Goal: Task Accomplishment & Management: Complete application form

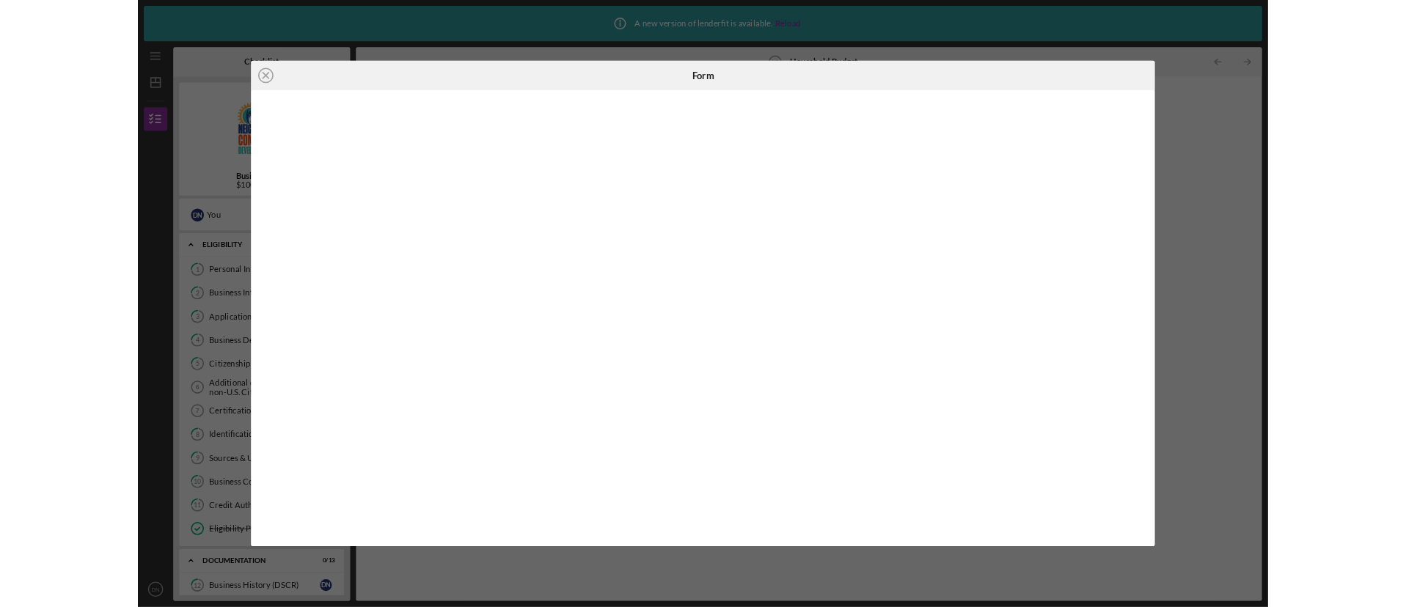
scroll to position [241, 0]
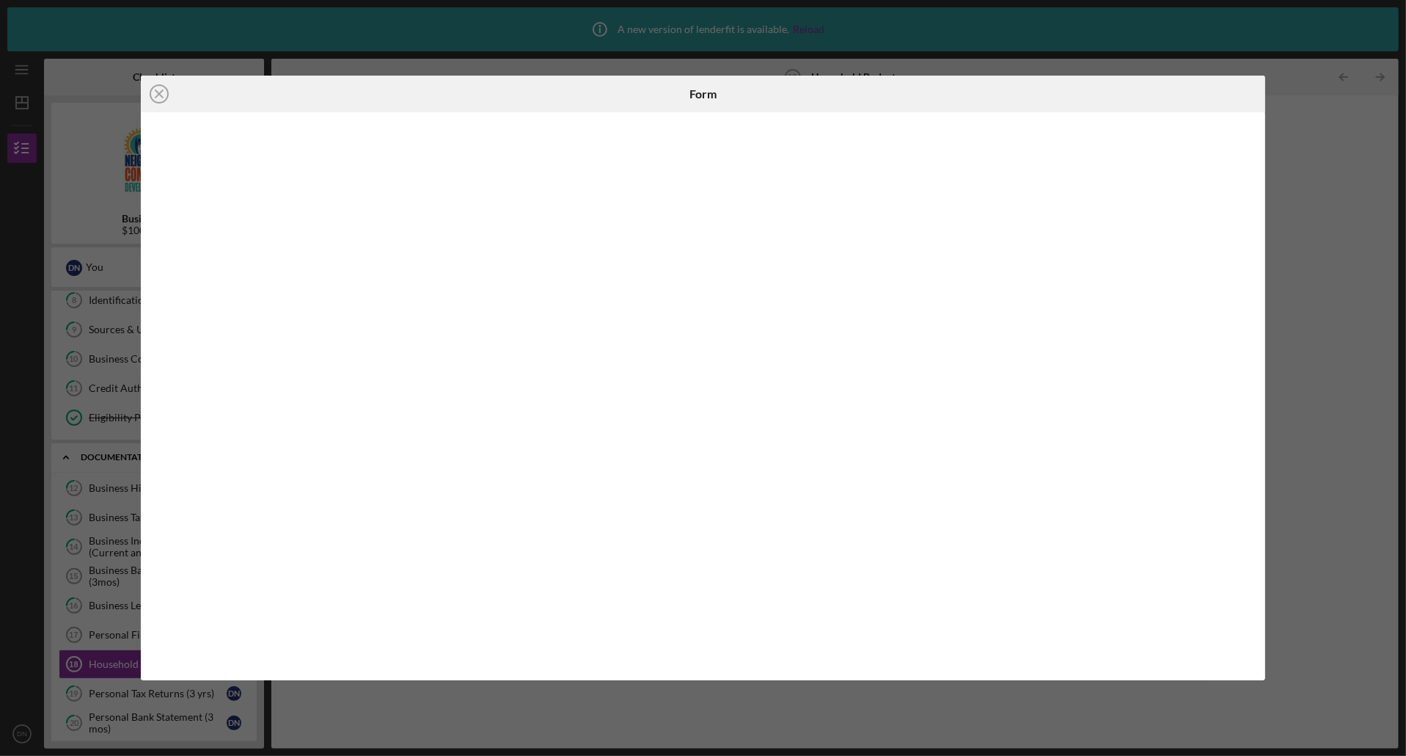
drag, startPoint x: 643, startPoint y: 748, endPoint x: 659, endPoint y: 714, distance: 37.1
click at [659, 714] on div "Icon/Close Form" at bounding box center [703, 378] width 1406 height 756
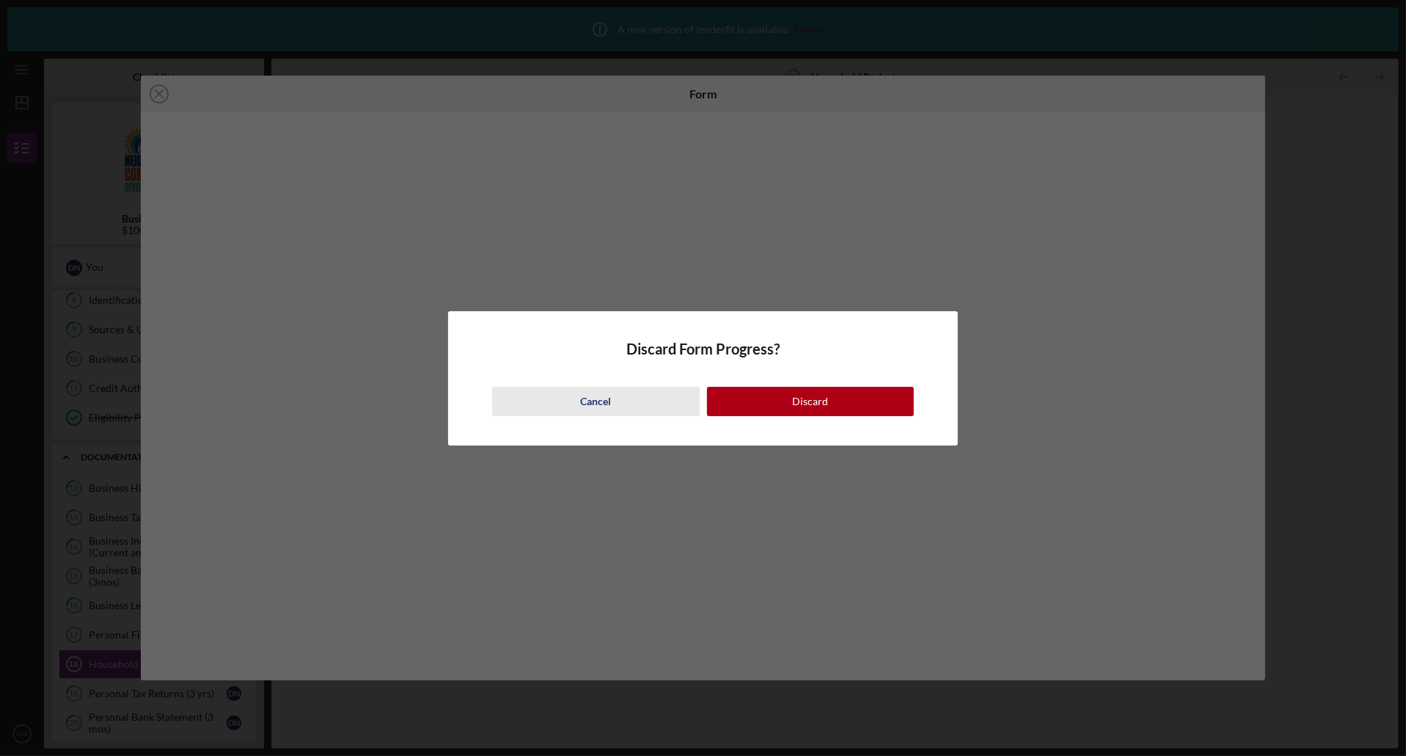
click at [596, 405] on div "Cancel" at bounding box center [595, 401] width 31 height 29
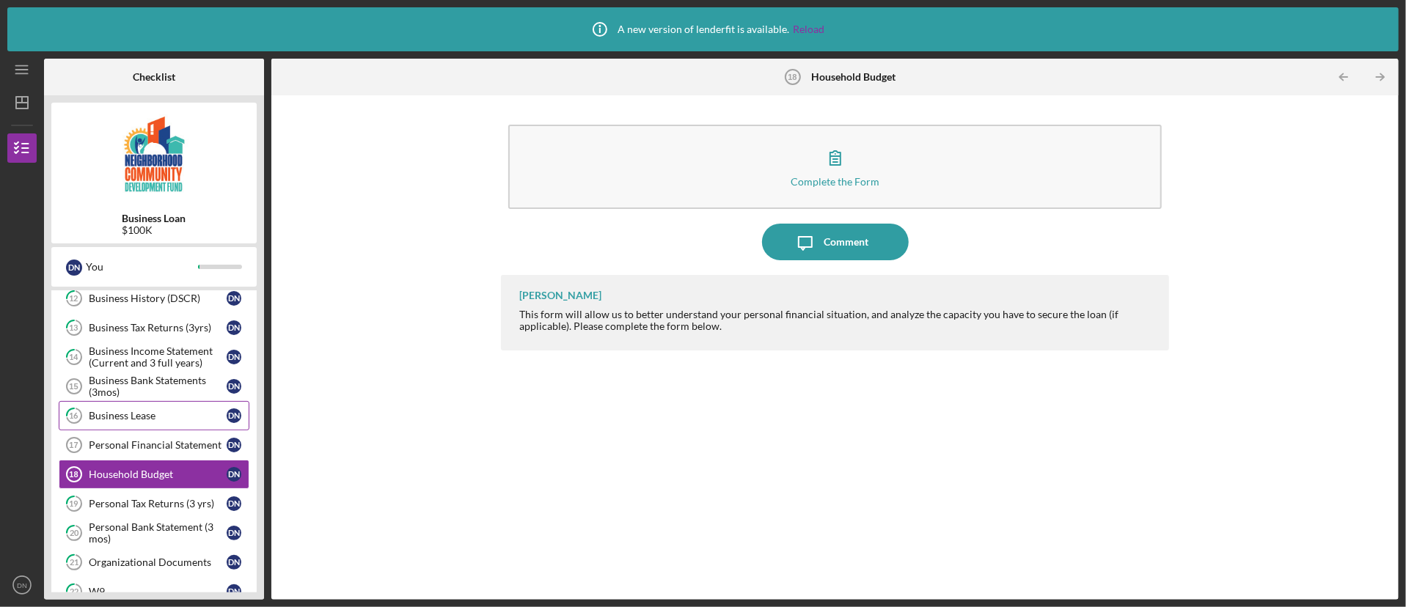
scroll to position [456, 0]
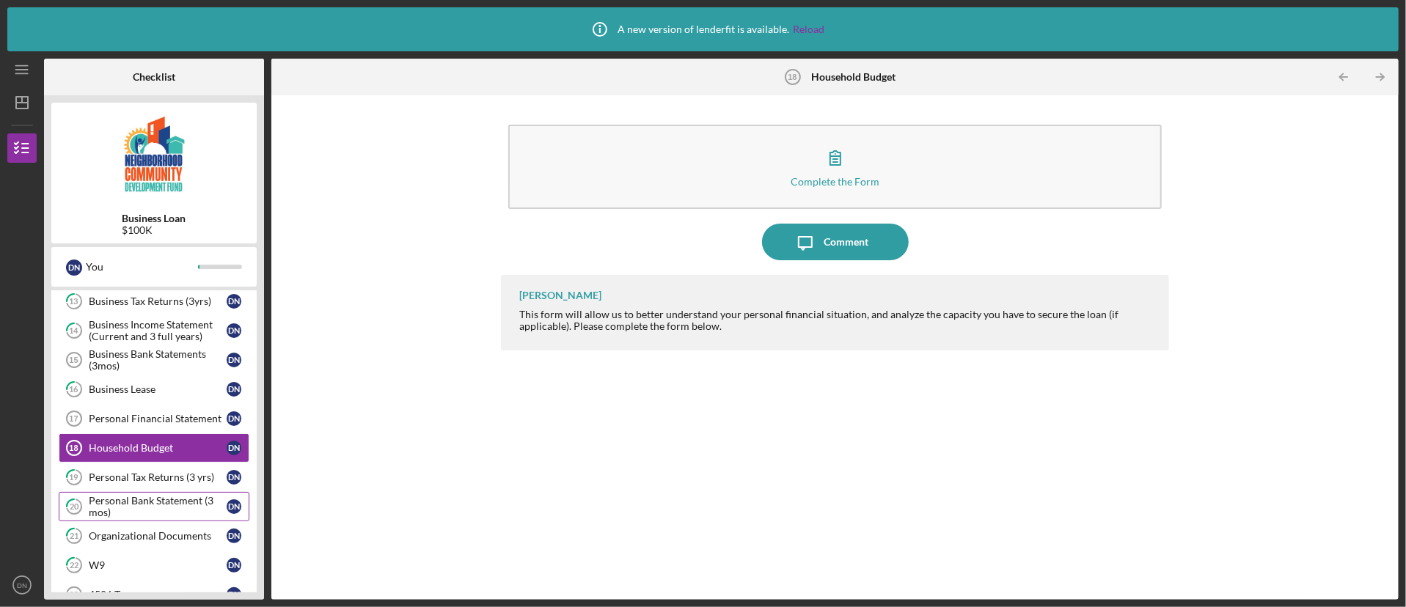
click at [159, 517] on div "Personal Bank Statement (3 mos)" at bounding box center [158, 506] width 138 height 23
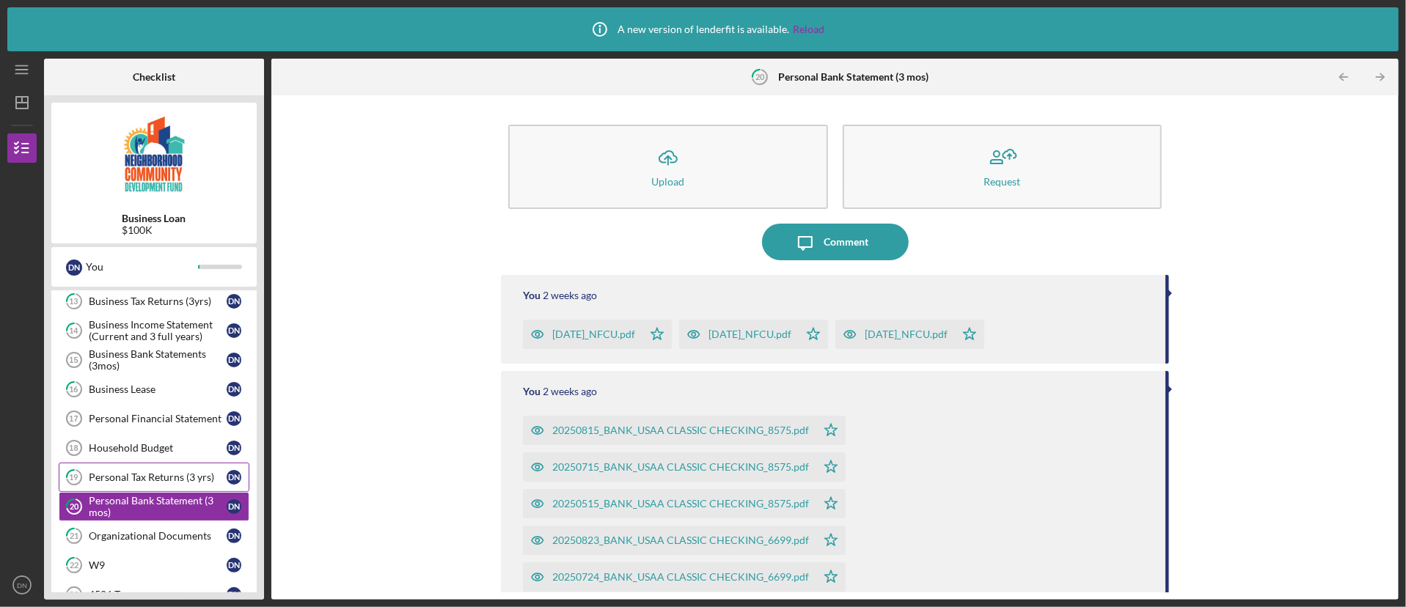
click at [161, 483] on div "Personal Tax Returns (3 yrs)" at bounding box center [158, 478] width 138 height 12
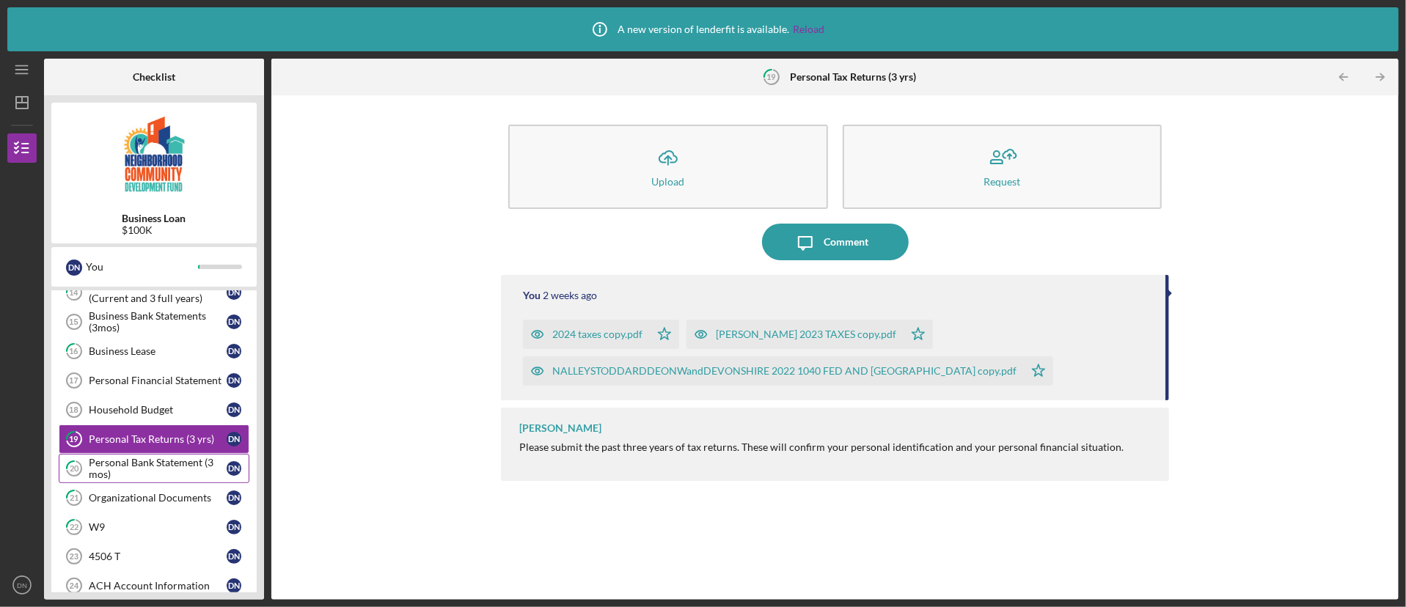
scroll to position [500, 0]
click at [159, 498] on div "Organizational Documents" at bounding box center [158, 492] width 138 height 12
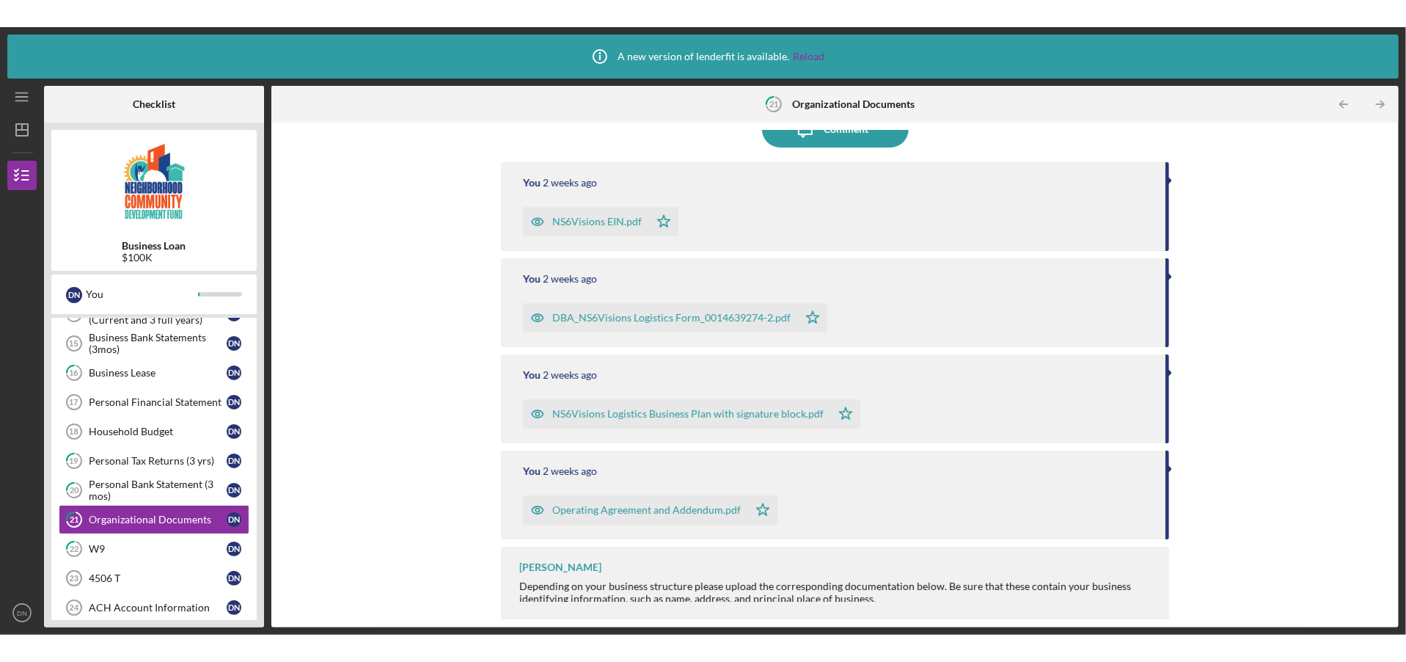
scroll to position [139, 0]
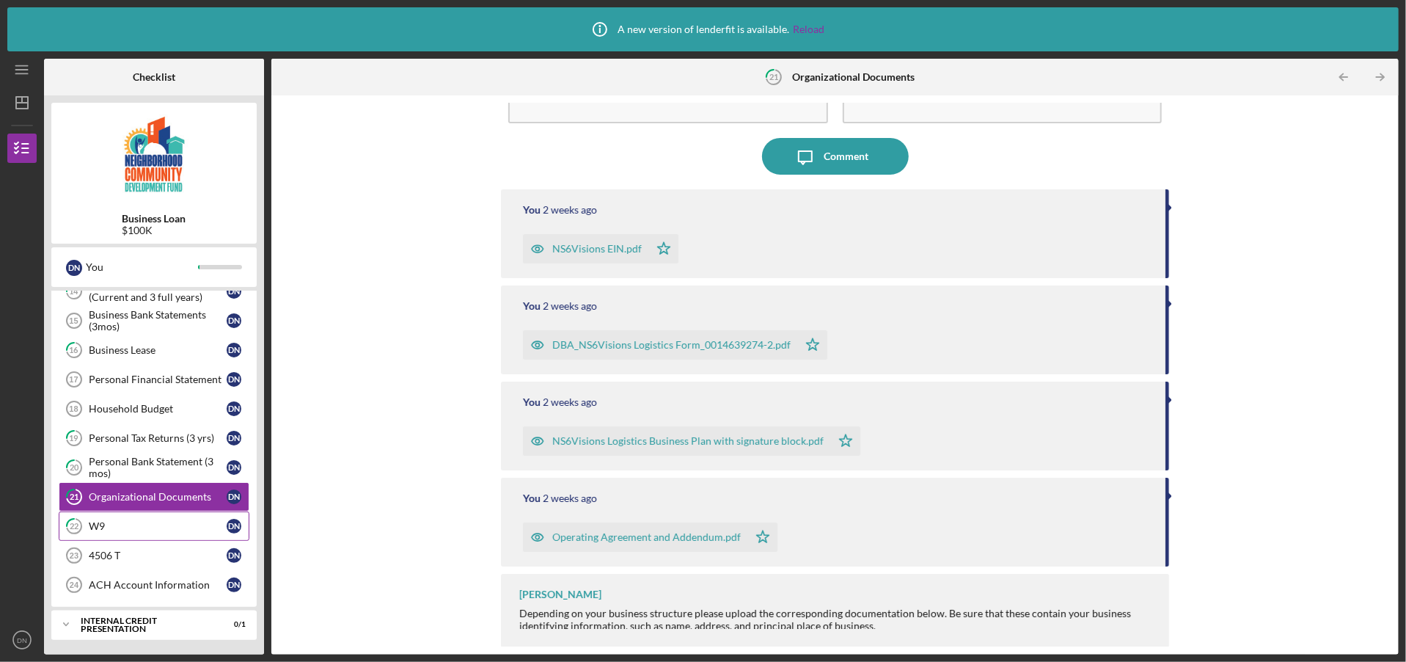
click at [142, 532] on div "W9" at bounding box center [158, 526] width 138 height 12
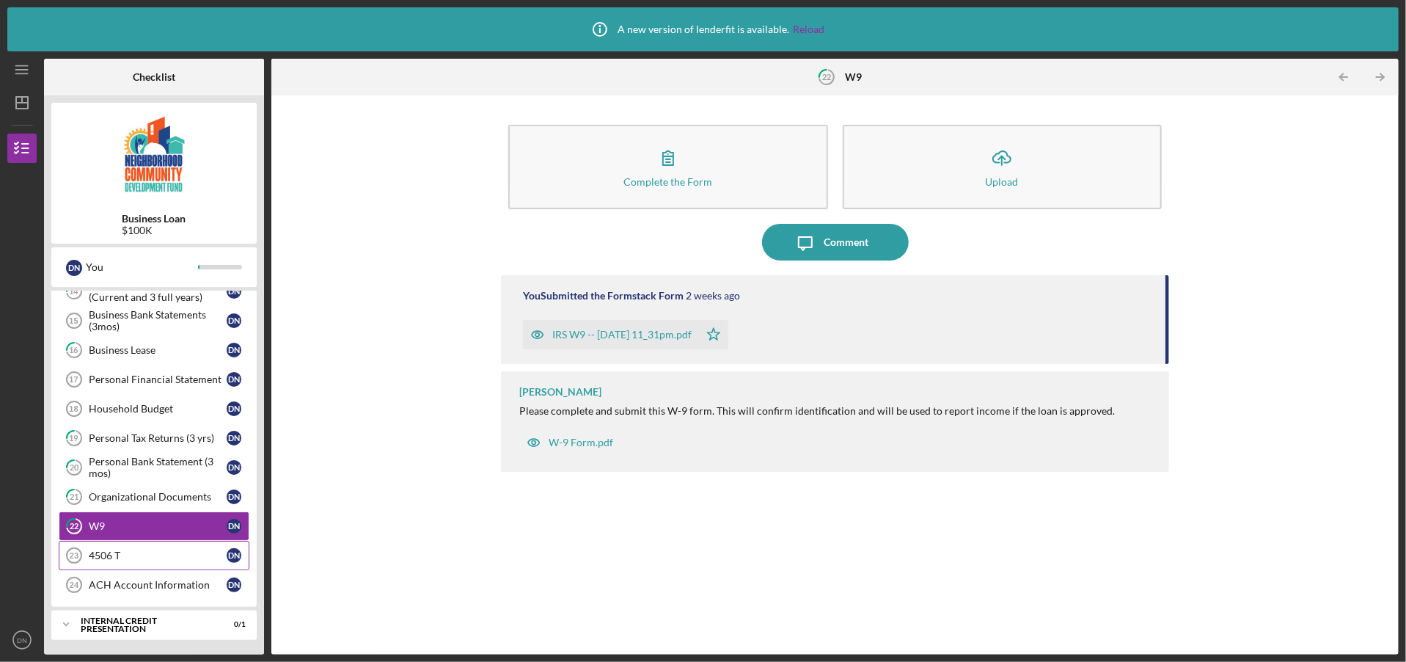
click at [131, 561] on div "4506 T" at bounding box center [158, 555] width 138 height 12
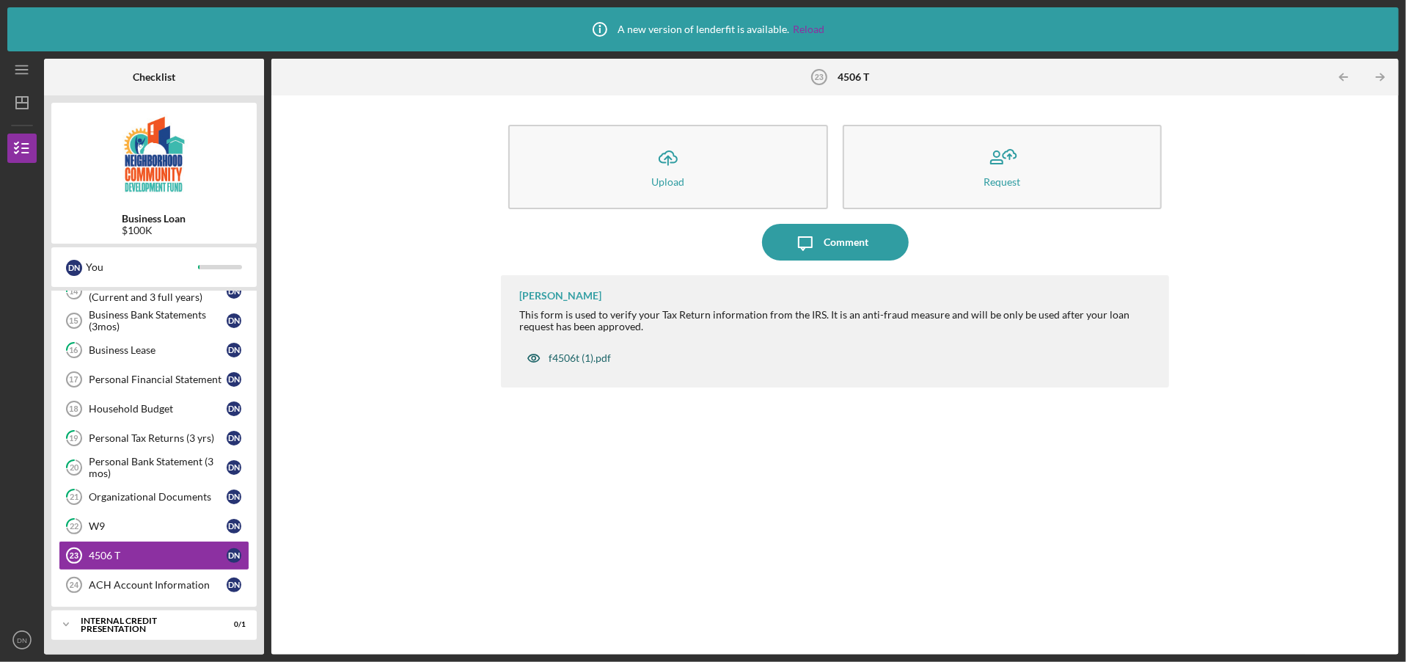
click at [572, 357] on div "f4506t (1).pdf" at bounding box center [580, 358] width 62 height 12
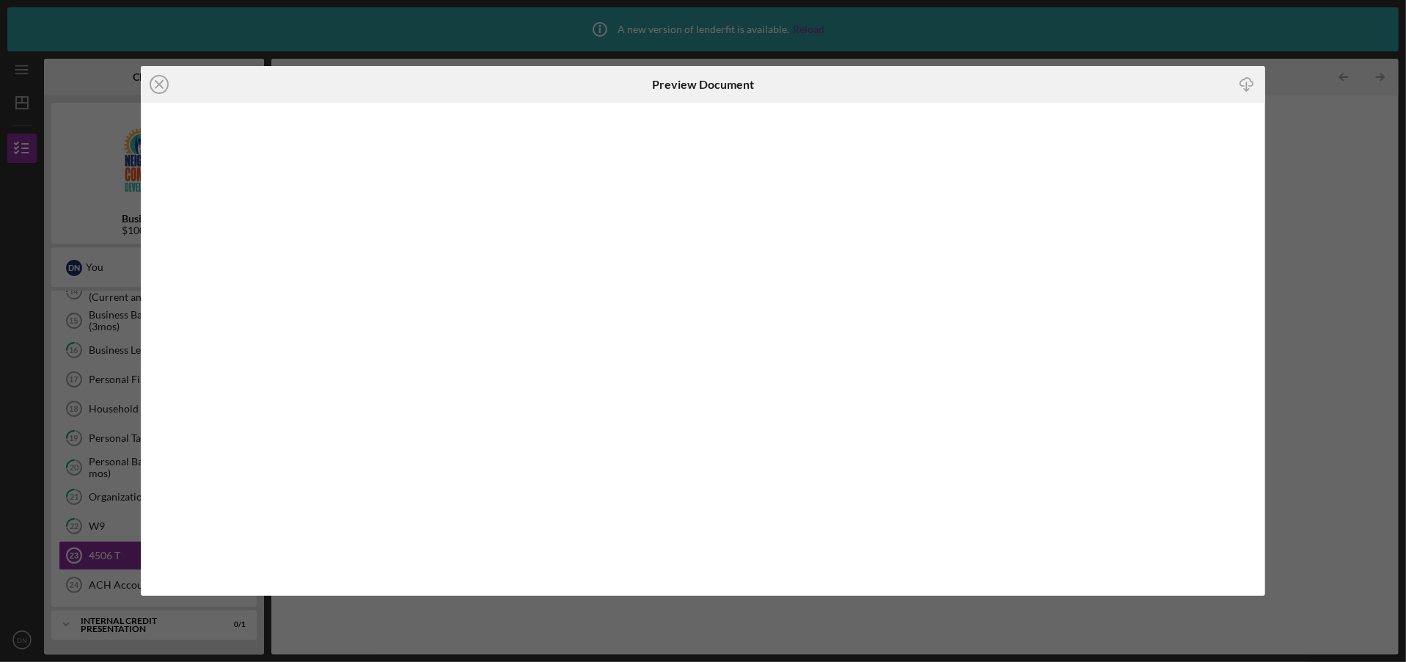
click at [1246, 78] on icon "button" at bounding box center [1246, 82] width 12 height 8
click at [159, 86] on icon "Icon/Close" at bounding box center [159, 84] width 37 height 37
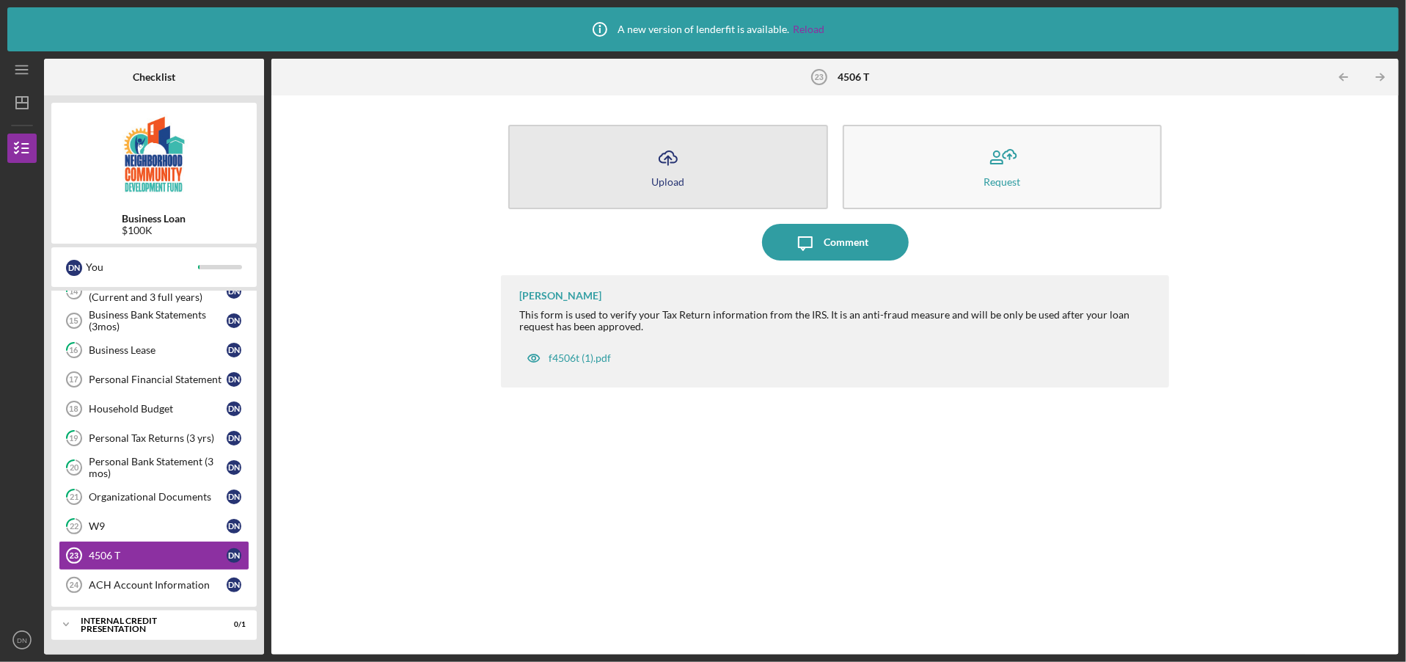
click at [659, 172] on icon "Icon/Upload" at bounding box center [668, 157] width 37 height 37
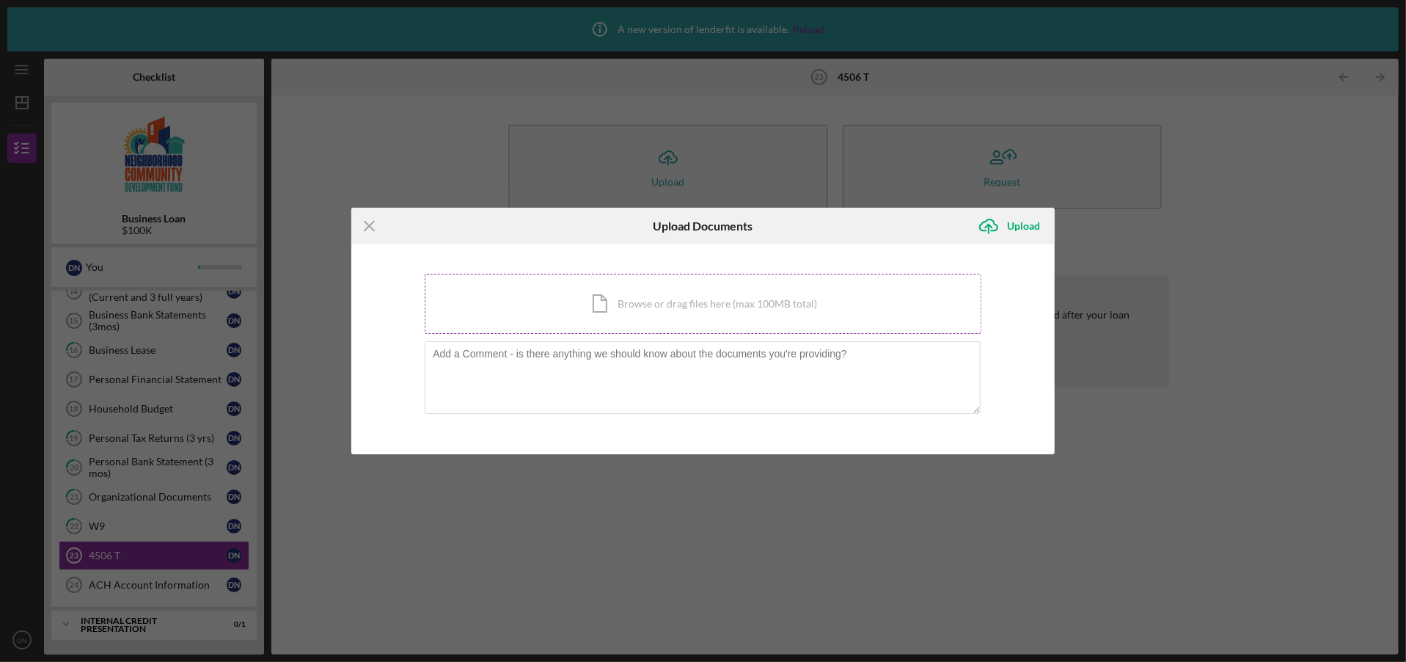
click at [624, 303] on div "Icon/Document Browse or drag files here (max 100MB total) Tap to choose files o…" at bounding box center [703, 304] width 557 height 60
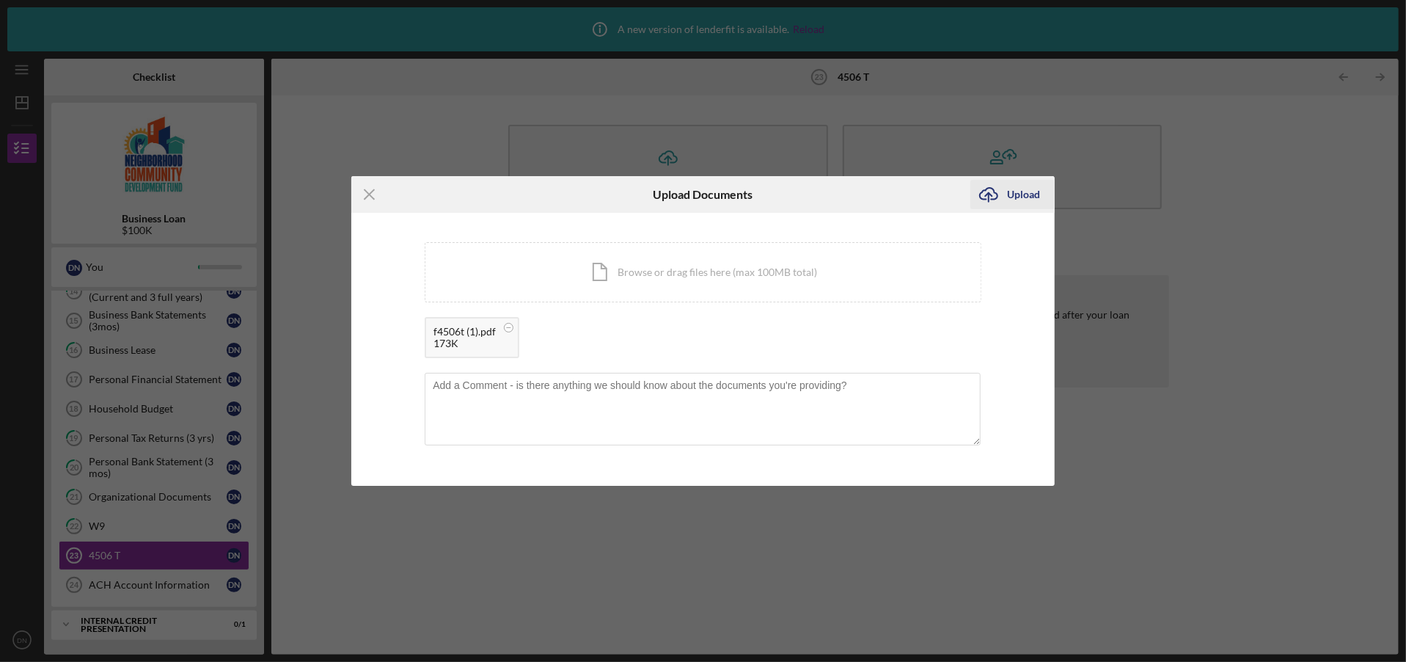
click at [1034, 191] on div "Upload" at bounding box center [1023, 194] width 33 height 29
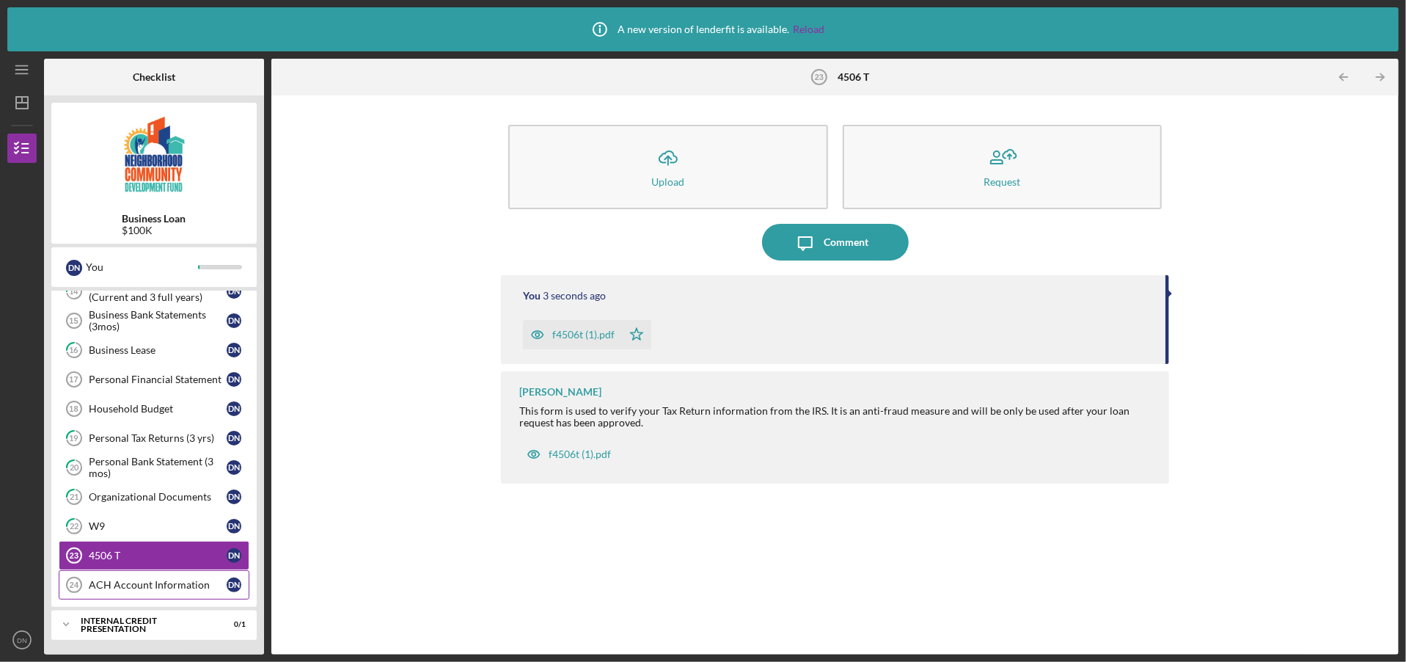
click at [154, 590] on div "ACH Account Information" at bounding box center [158, 585] width 138 height 12
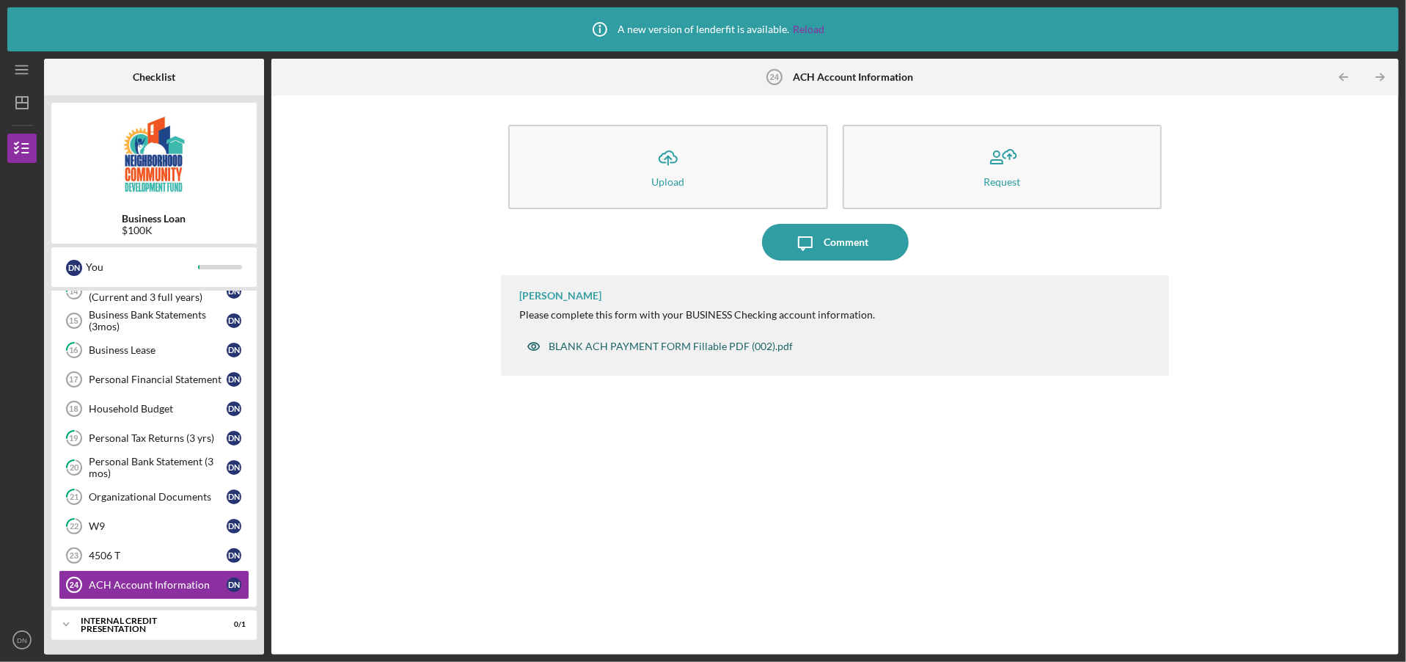
click at [641, 342] on div "BLANK ACH PAYMENT FORM Fillable PDF (002).pdf" at bounding box center [671, 346] width 244 height 12
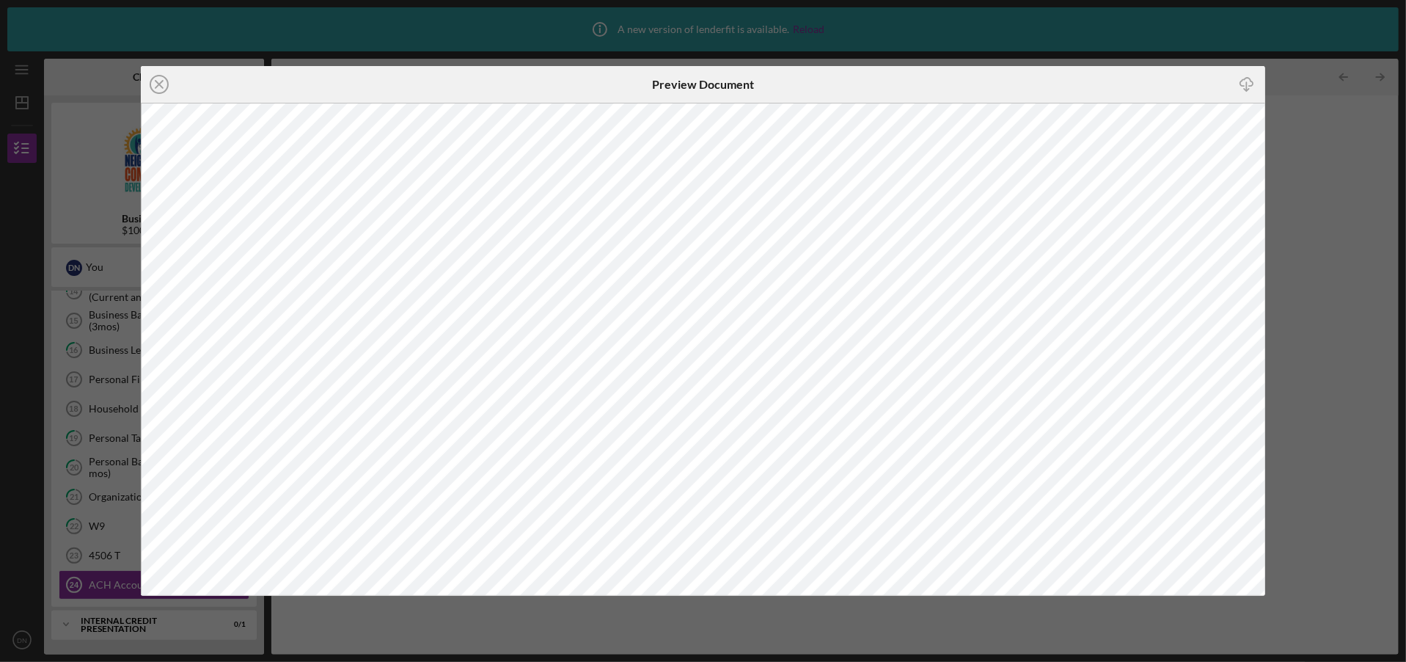
click at [1246, 82] on icon "Icon/Download" at bounding box center [1247, 84] width 33 height 33
click at [159, 80] on icon "Icon/Close" at bounding box center [159, 84] width 37 height 37
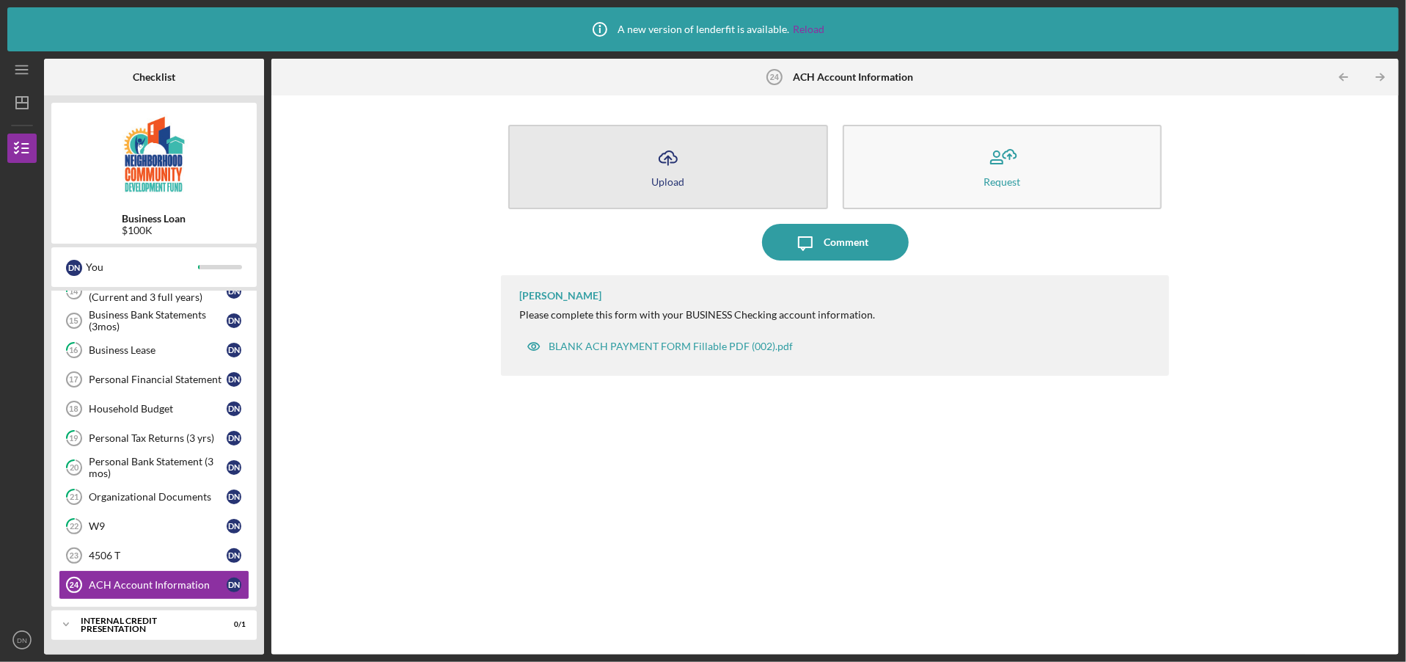
click at [704, 174] on button "Icon/Upload Upload" at bounding box center [667, 167] width 319 height 84
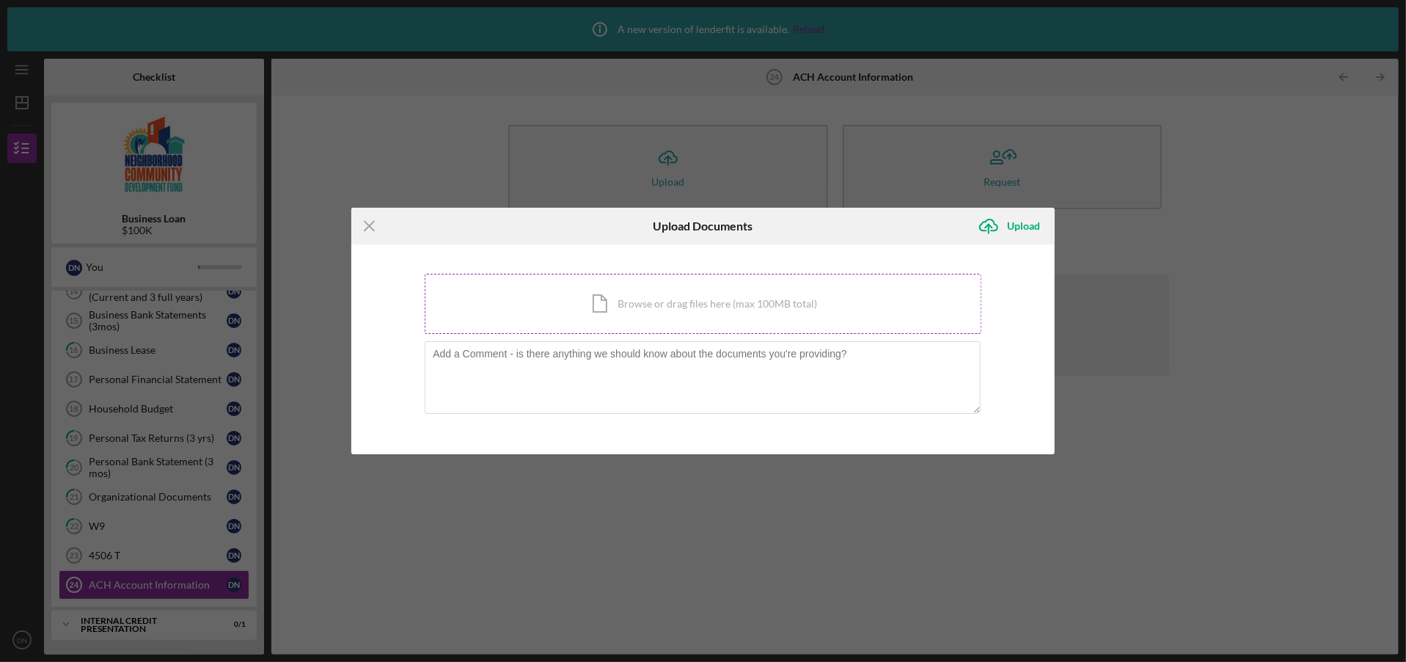
click at [614, 303] on div "Icon/Document Browse or drag files here (max 100MB total) Tap to choose files o…" at bounding box center [703, 304] width 557 height 60
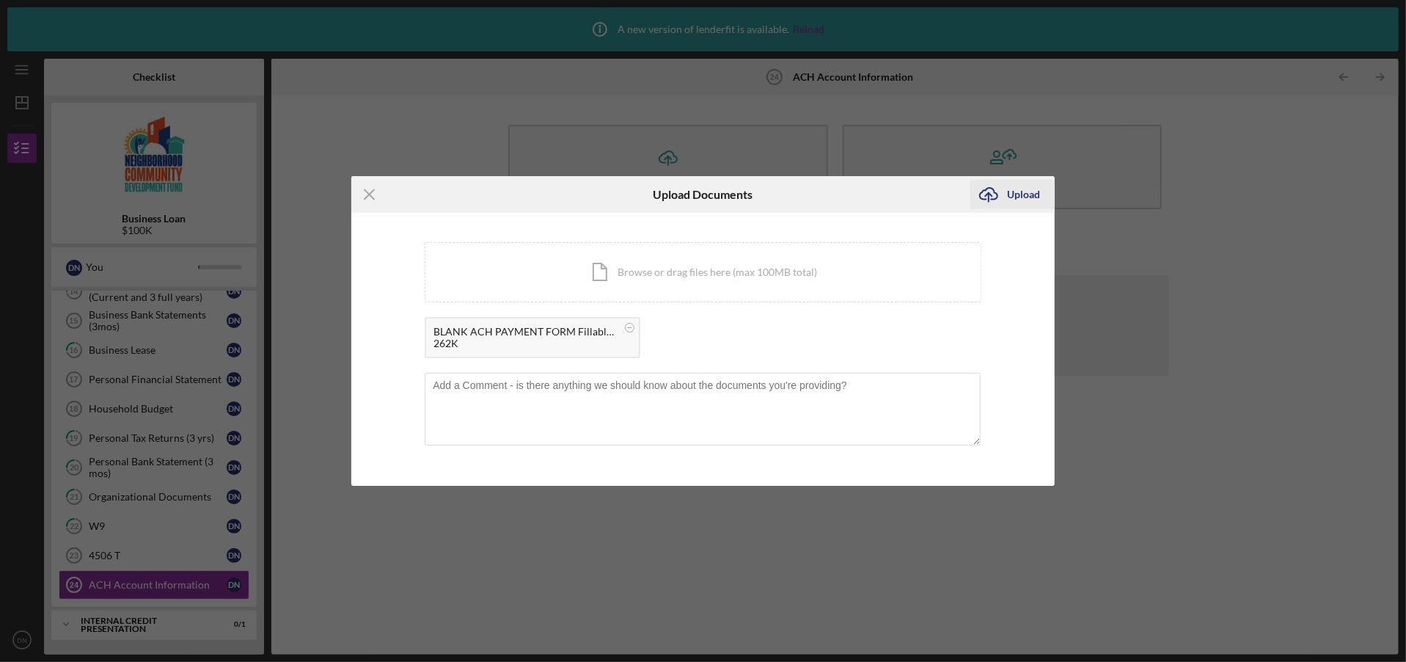
click at [1010, 197] on div "Upload" at bounding box center [1023, 194] width 33 height 29
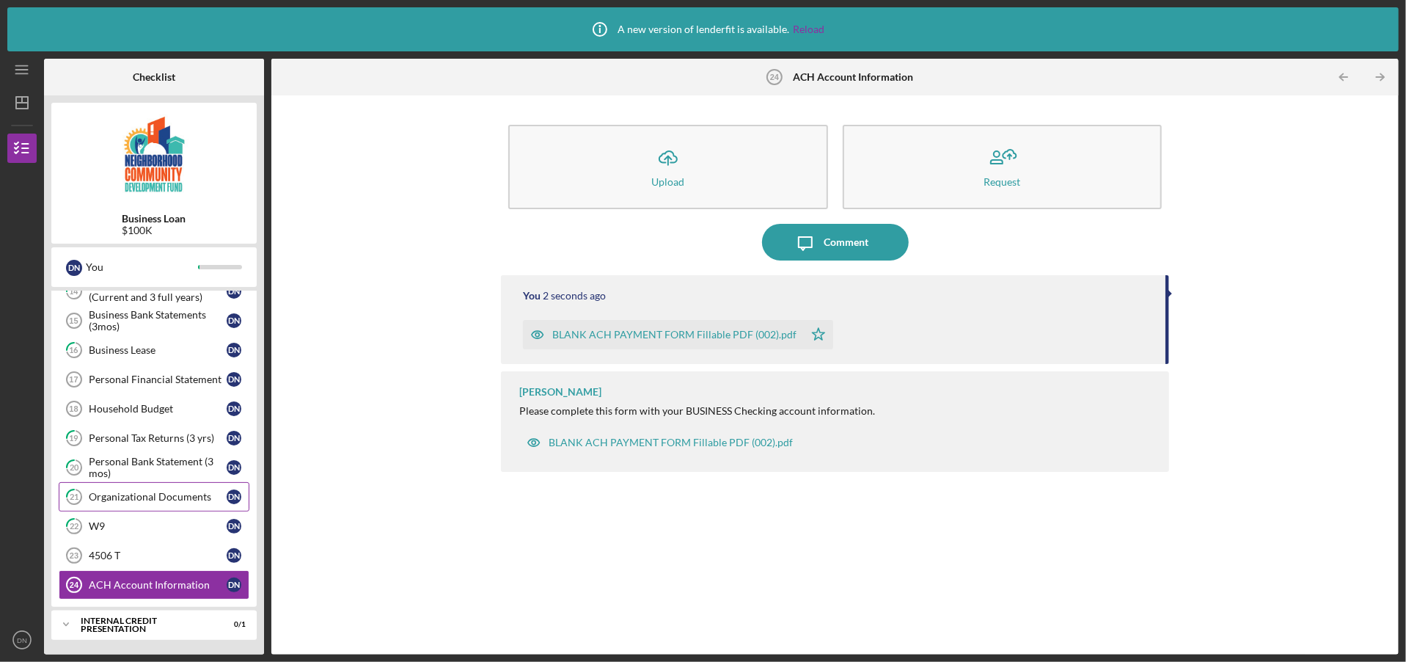
scroll to position [508, 0]
click at [157, 626] on div "Internal Credit Presentation" at bounding box center [160, 624] width 158 height 9
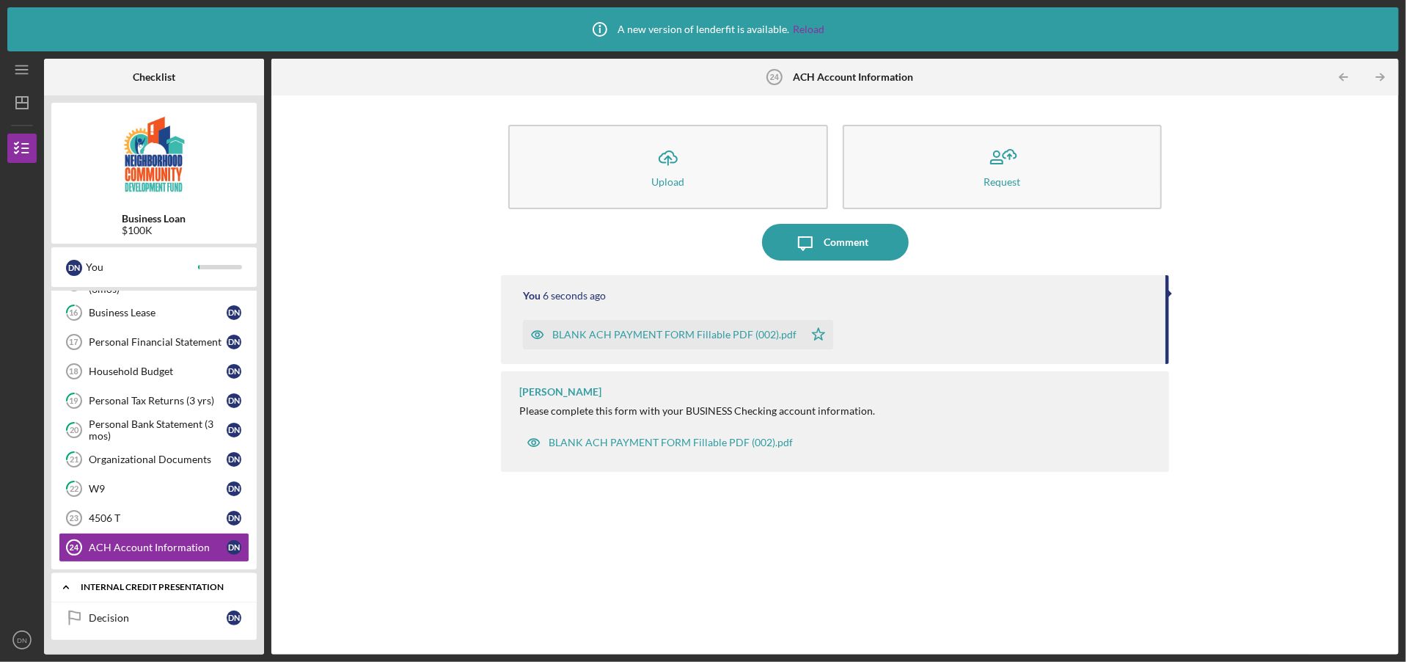
scroll to position [546, 0]
click at [69, 582] on icon "Icon/Expander" at bounding box center [65, 586] width 29 height 29
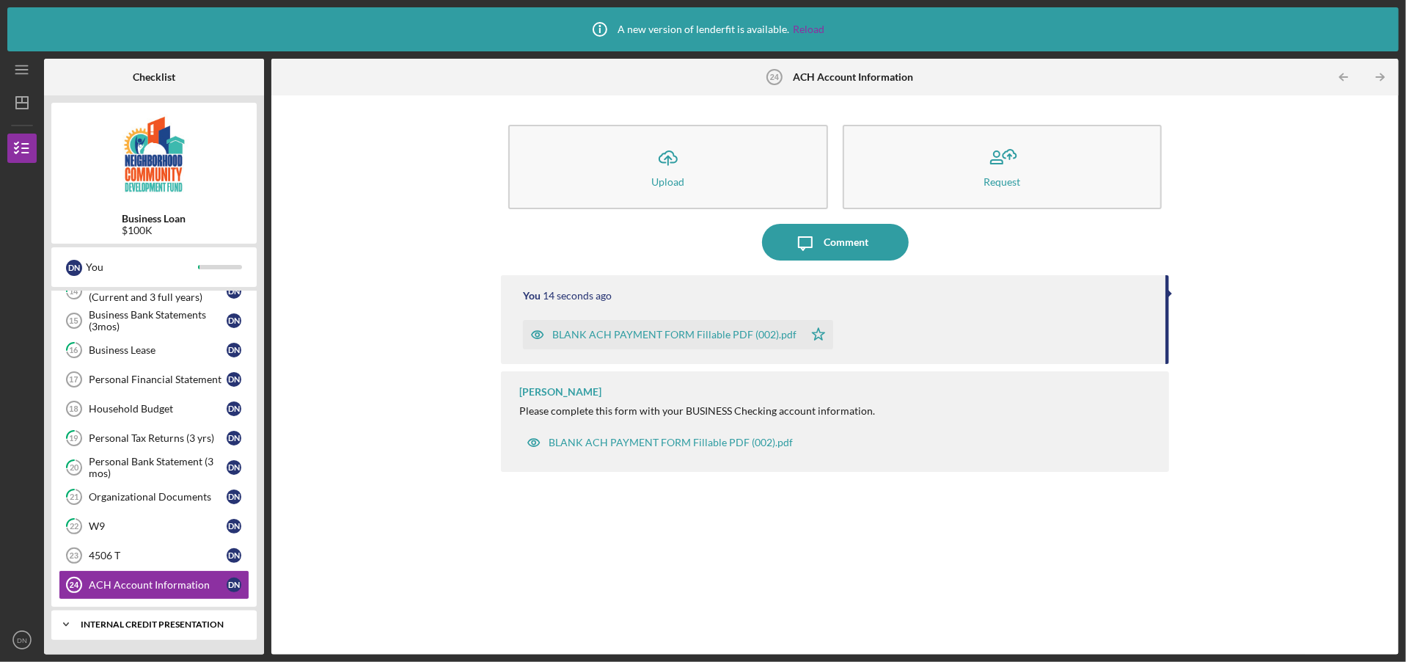
click at [151, 620] on div "Internal Credit Presentation" at bounding box center [160, 624] width 158 height 9
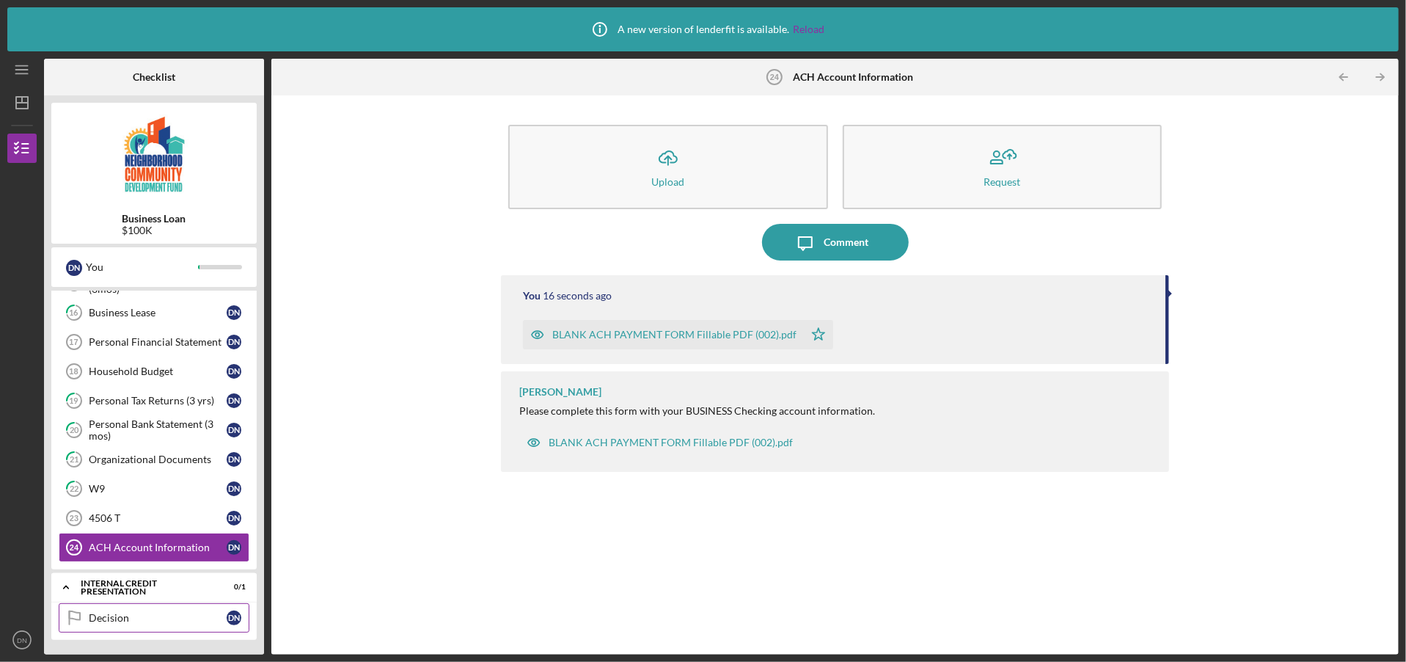
click at [154, 619] on div "Decision" at bounding box center [158, 618] width 138 height 12
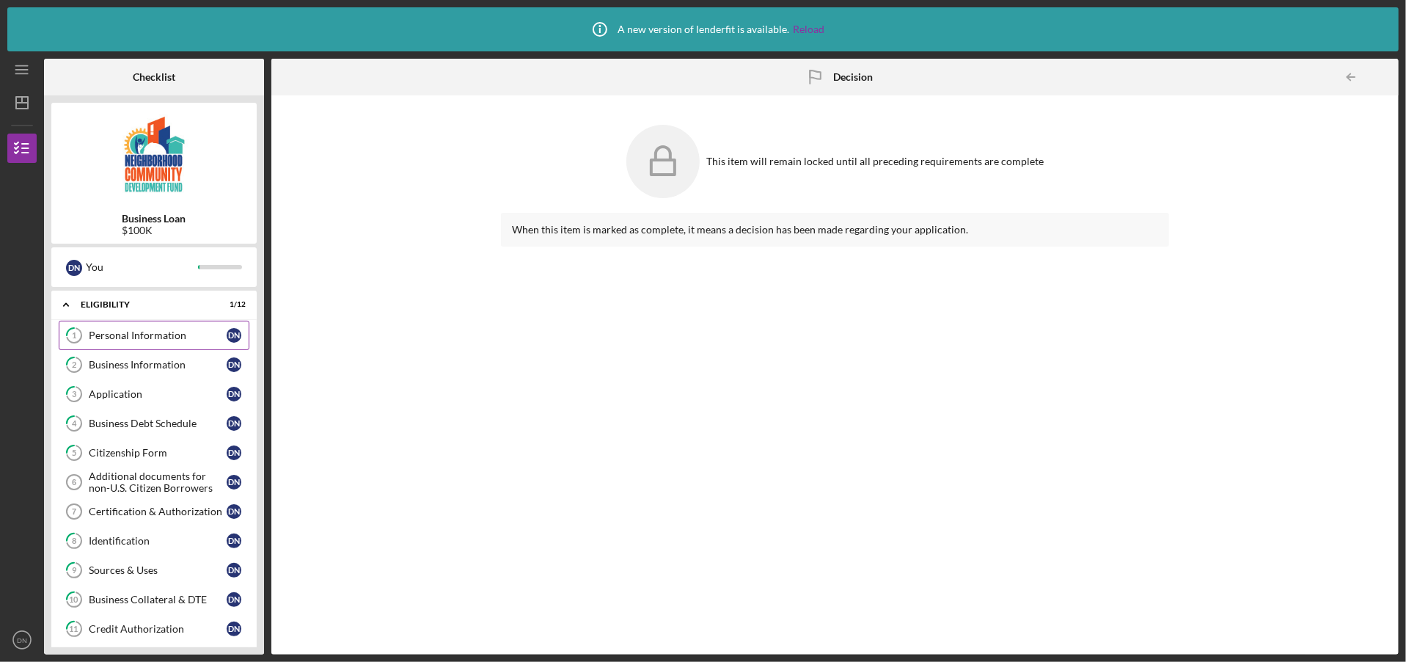
click at [150, 337] on div "Personal Information" at bounding box center [158, 335] width 138 height 12
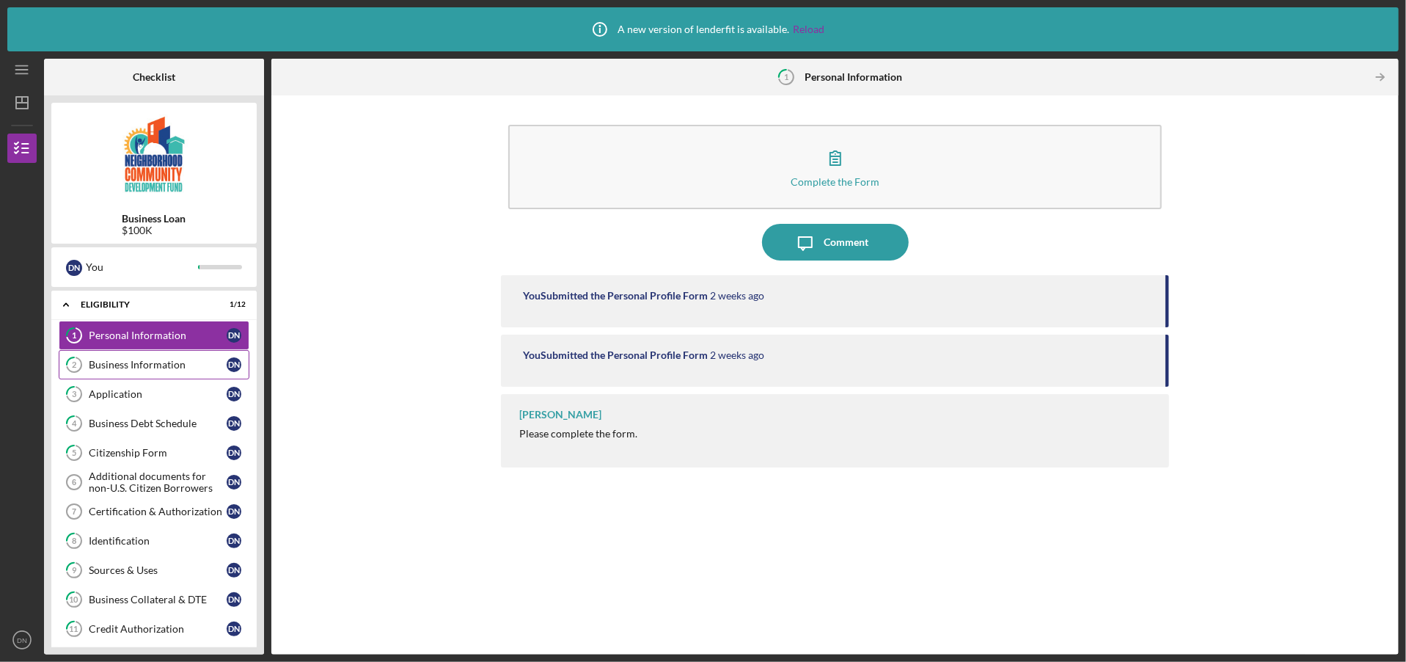
click at [153, 364] on div "Business Information" at bounding box center [158, 365] width 138 height 12
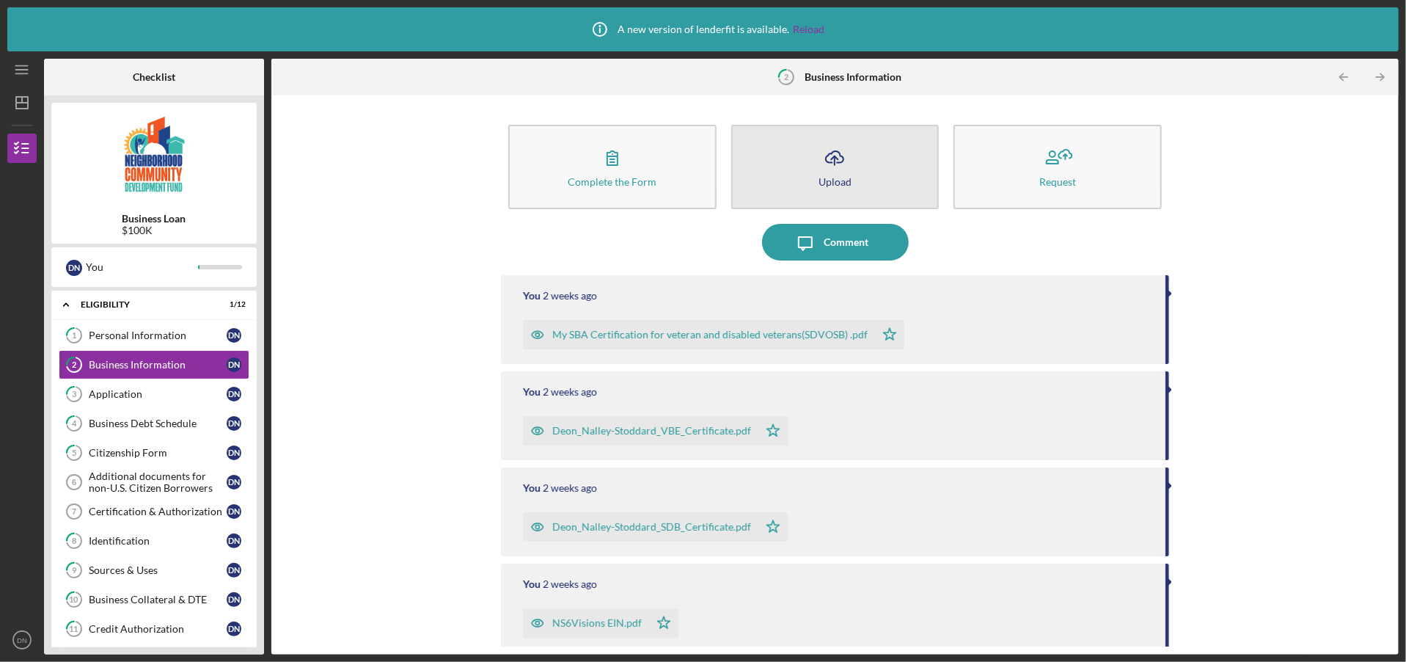
click at [824, 174] on icon "Icon/Upload" at bounding box center [834, 157] width 37 height 37
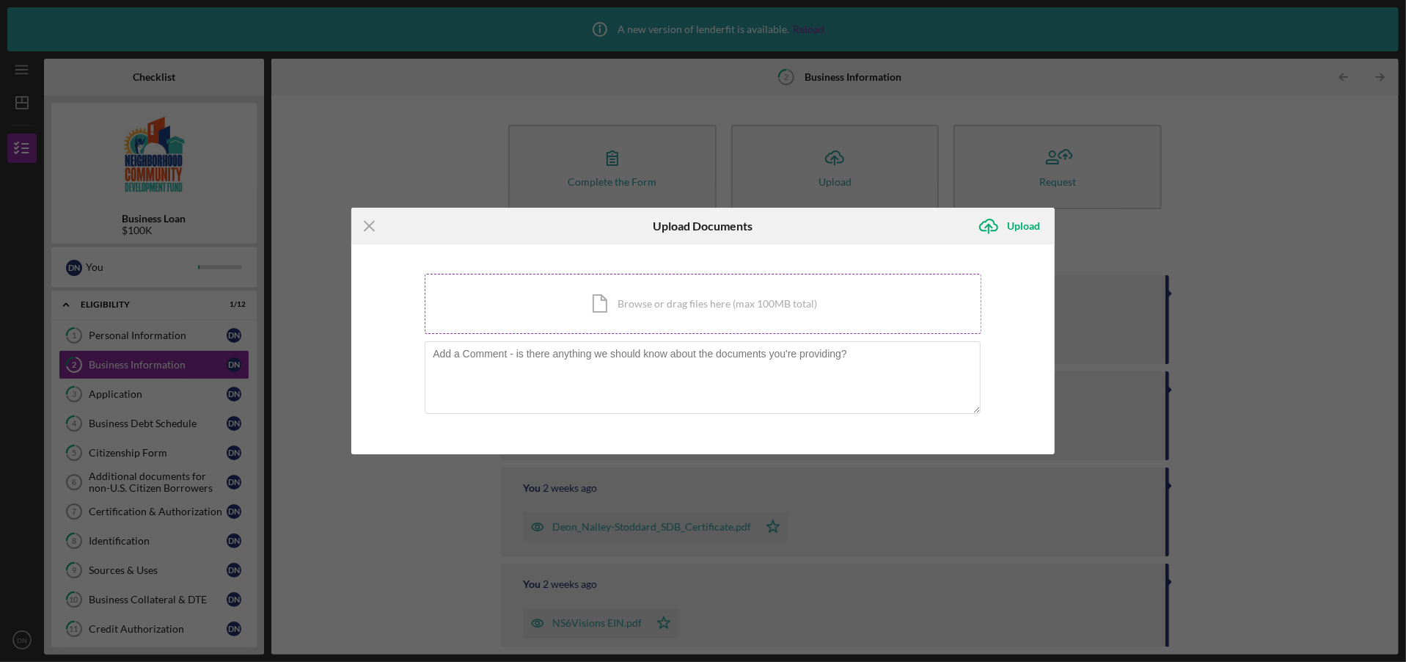
click at [599, 304] on div "Icon/Document Browse or drag files here (max 100MB total) Tap to choose files o…" at bounding box center [703, 304] width 557 height 60
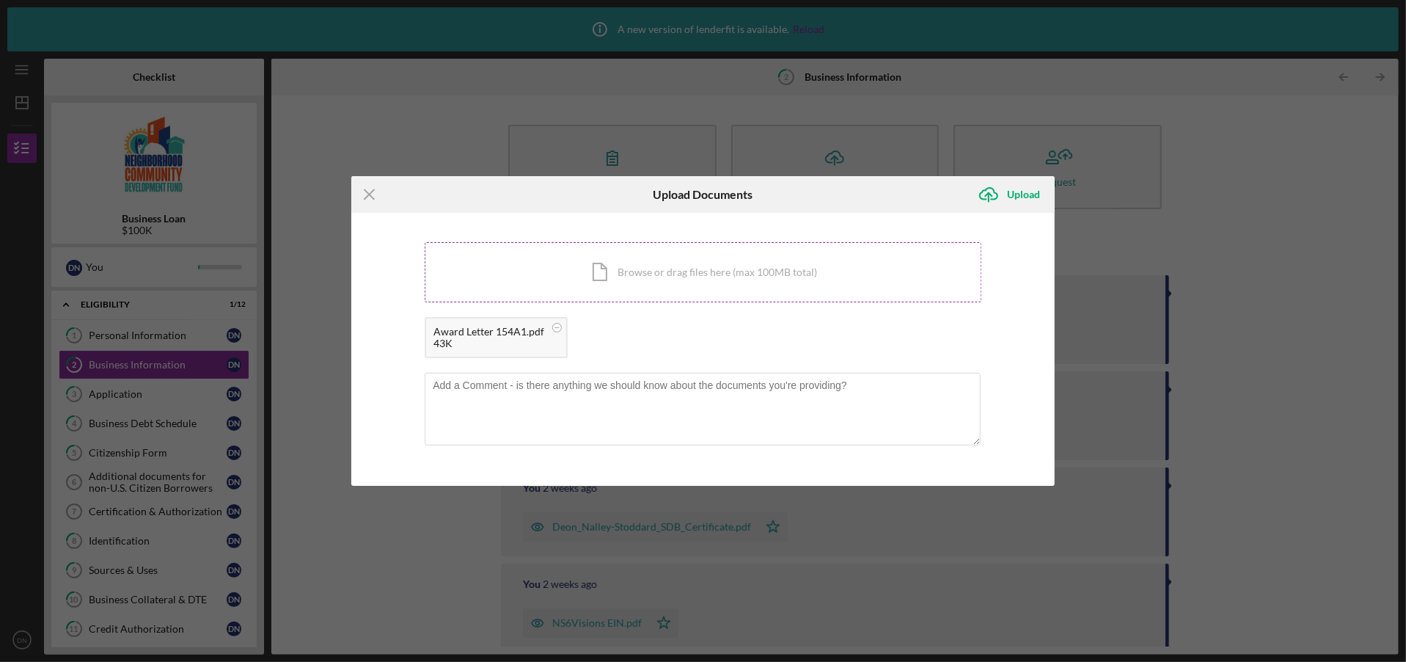
click at [662, 268] on div "Icon/Document Browse or drag files here (max 100MB total) Tap to choose files o…" at bounding box center [703, 272] width 557 height 60
click at [1023, 194] on div "Upload" at bounding box center [1023, 194] width 33 height 29
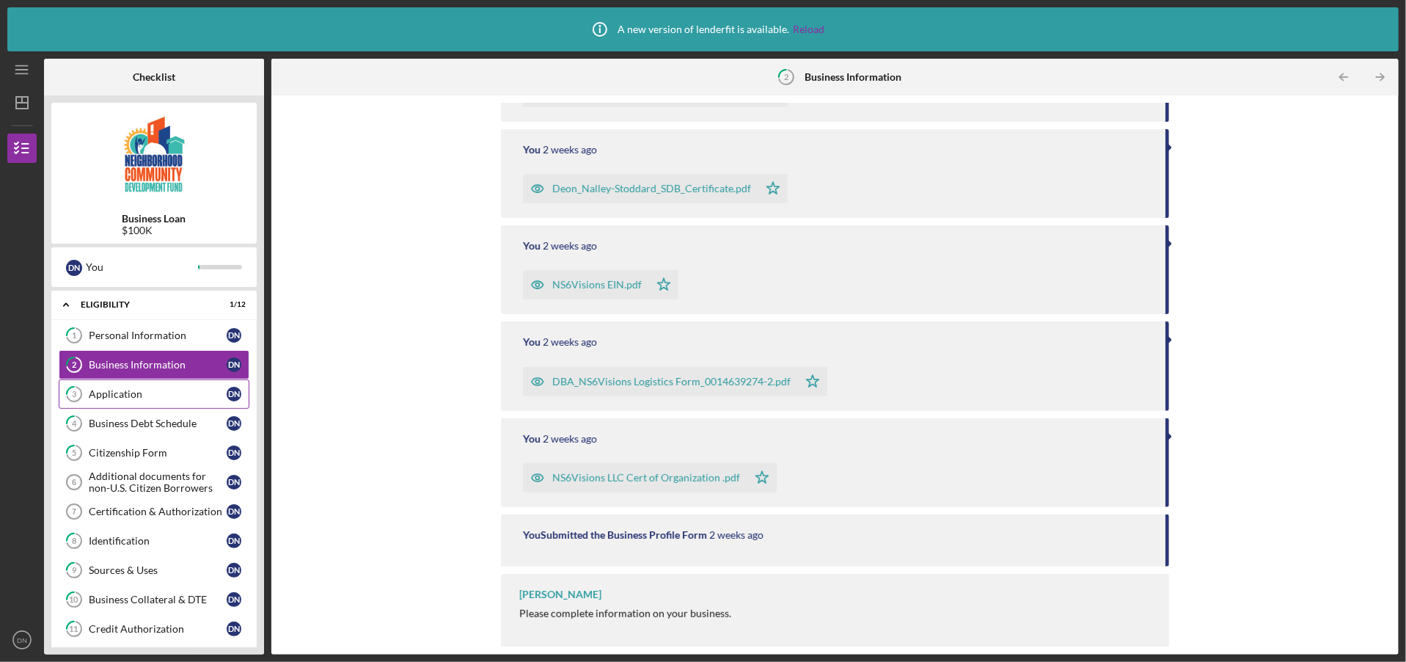
scroll to position [433, 0]
click at [139, 396] on div "Application" at bounding box center [158, 394] width 138 height 12
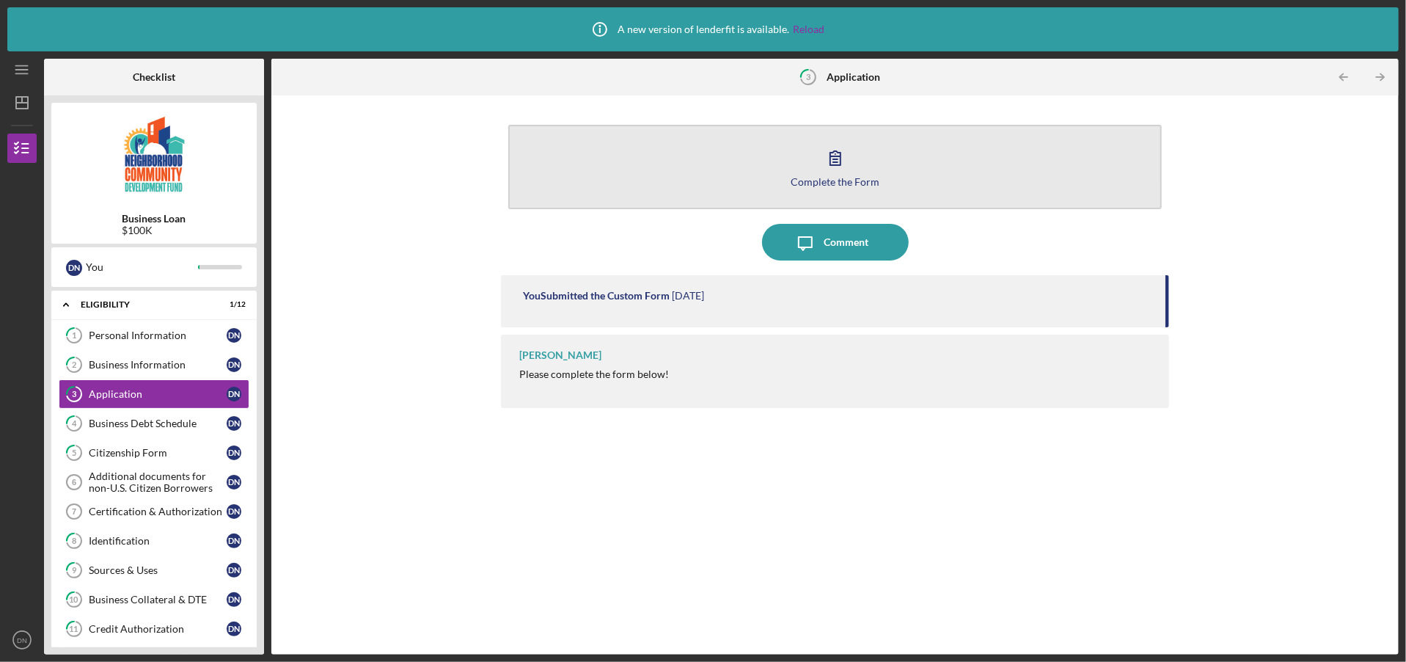
click at [659, 189] on button "Complete the Form Form" at bounding box center [834, 167] width 653 height 84
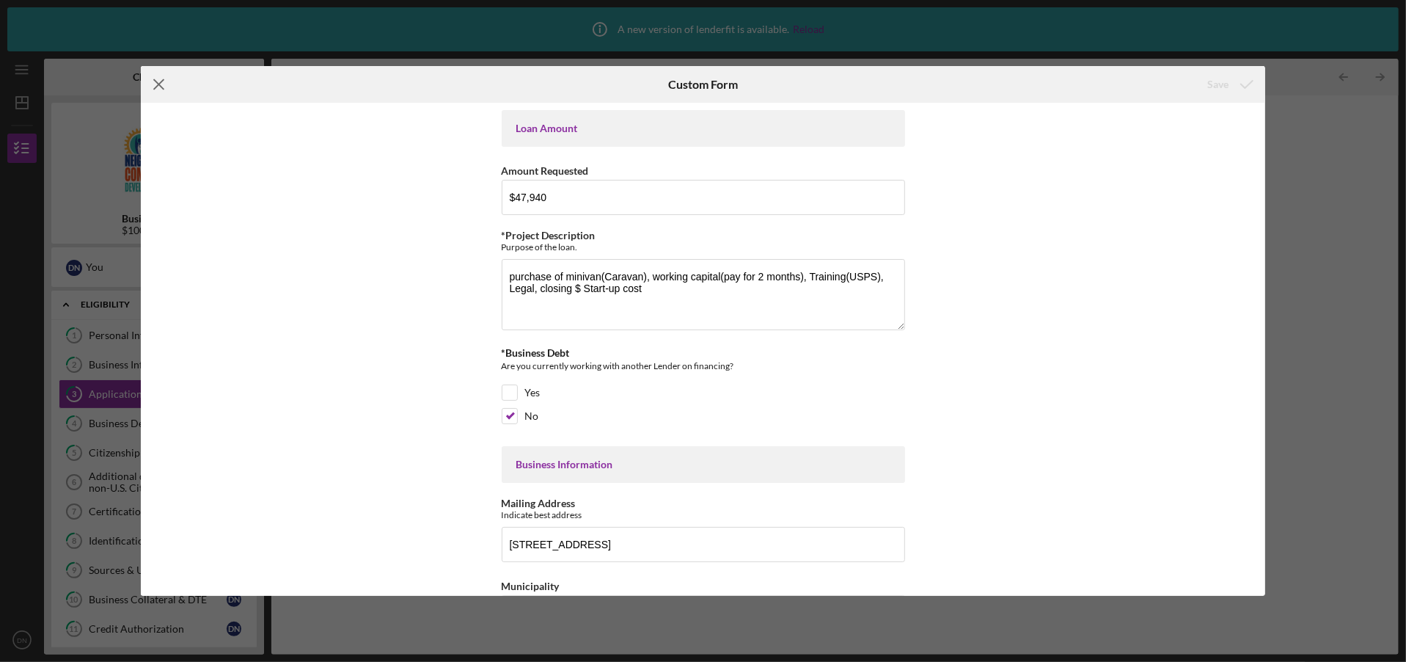
click at [157, 80] on icon "Icon/Menu Close" at bounding box center [159, 84] width 37 height 37
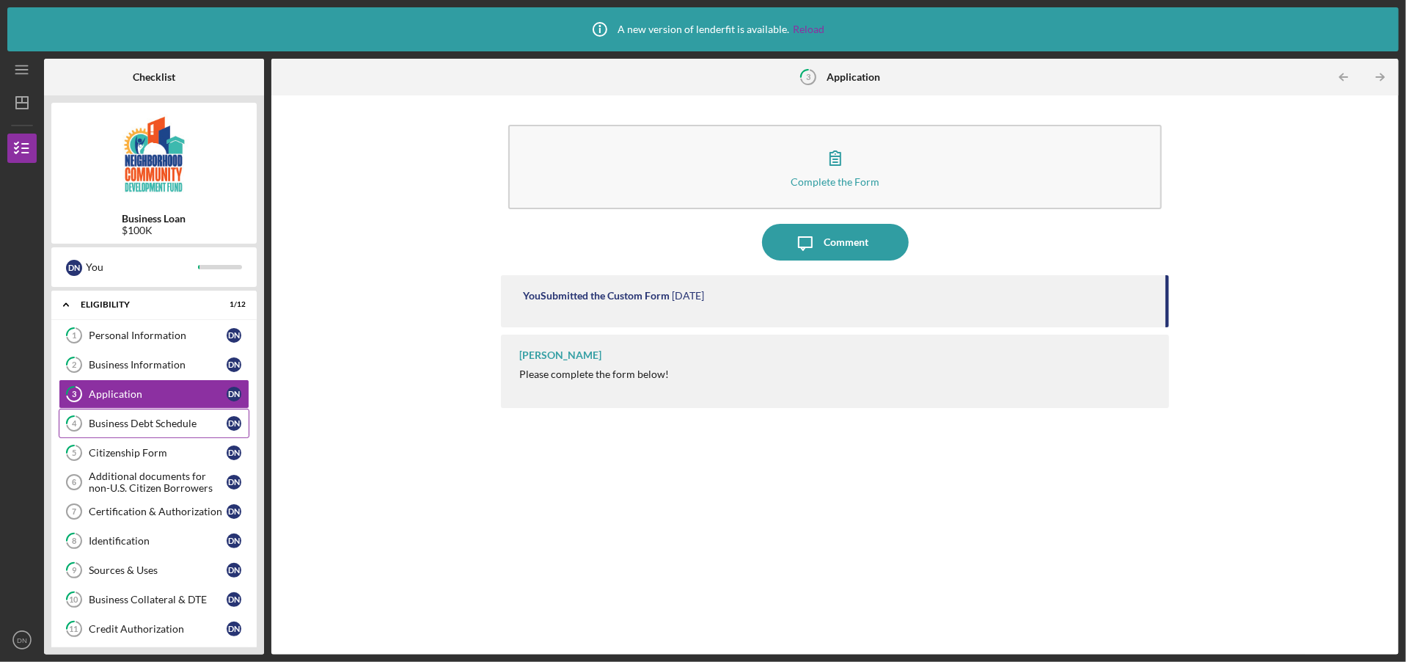
click at [166, 424] on div "Business Debt Schedule" at bounding box center [158, 423] width 138 height 12
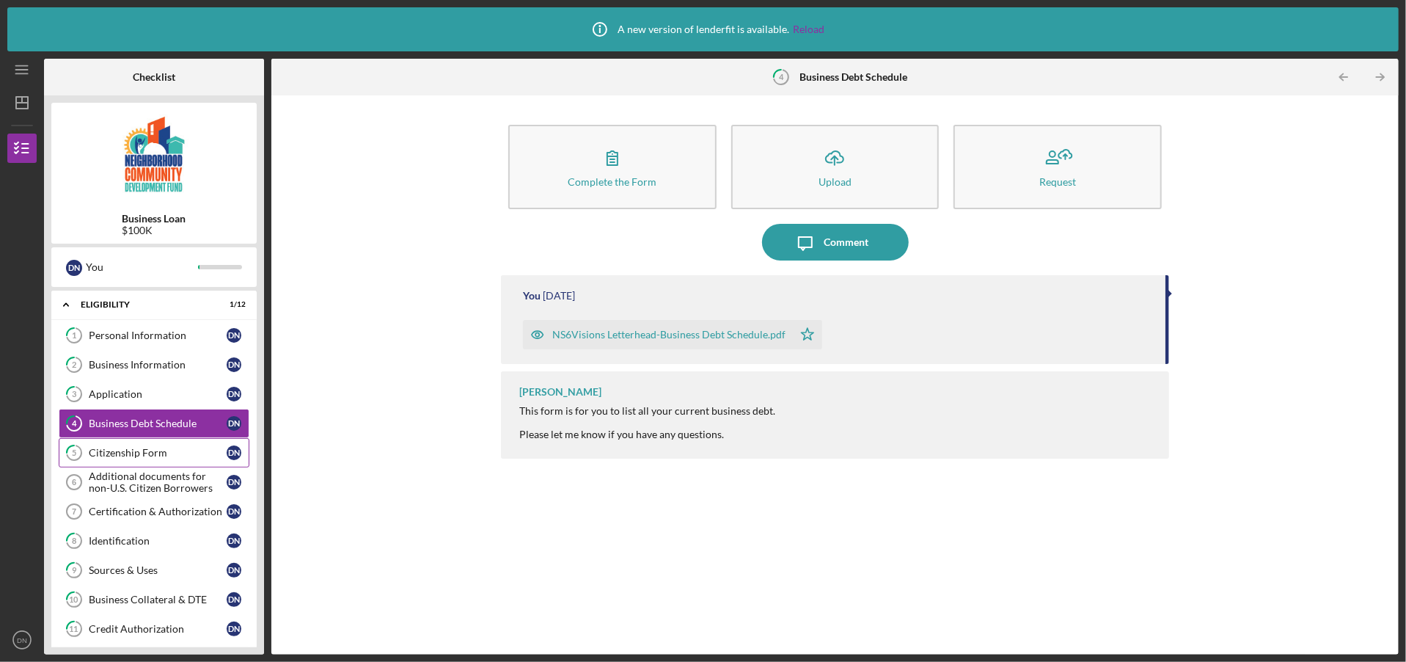
click at [139, 450] on div "Citizenship Form" at bounding box center [158, 453] width 138 height 12
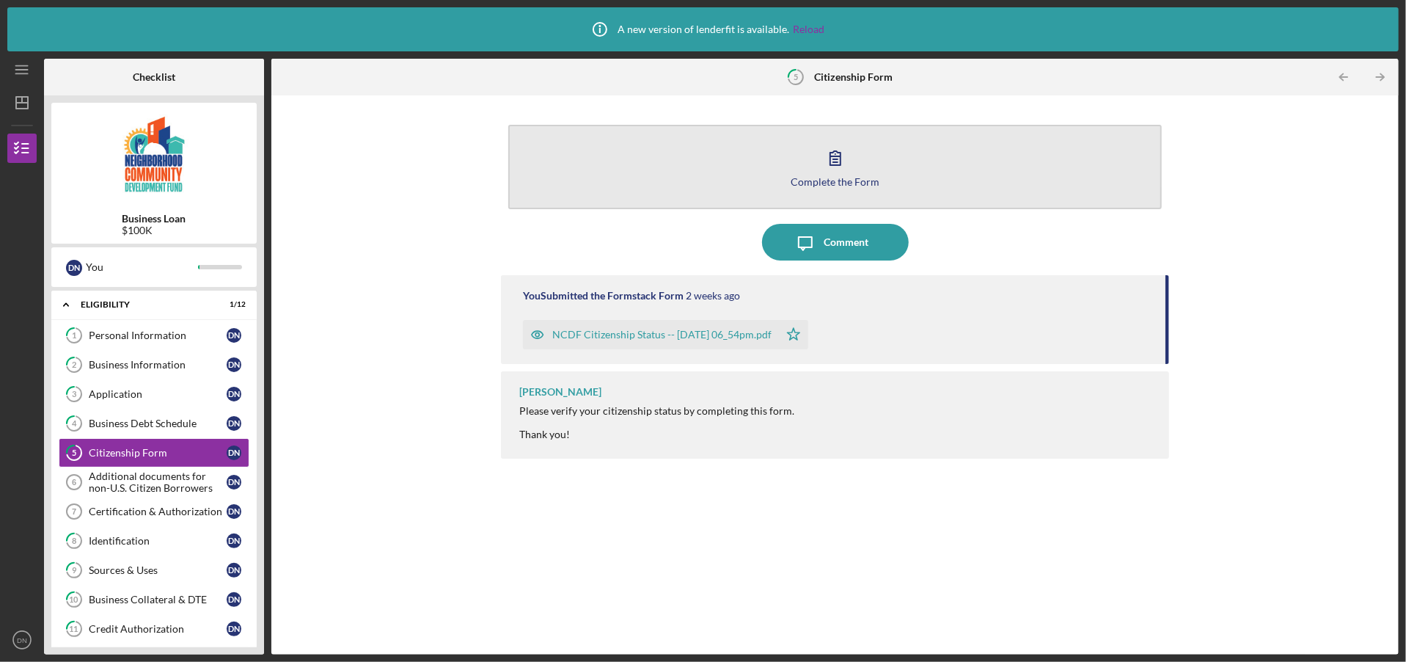
click at [641, 176] on button "Complete the Form Form" at bounding box center [834, 167] width 653 height 84
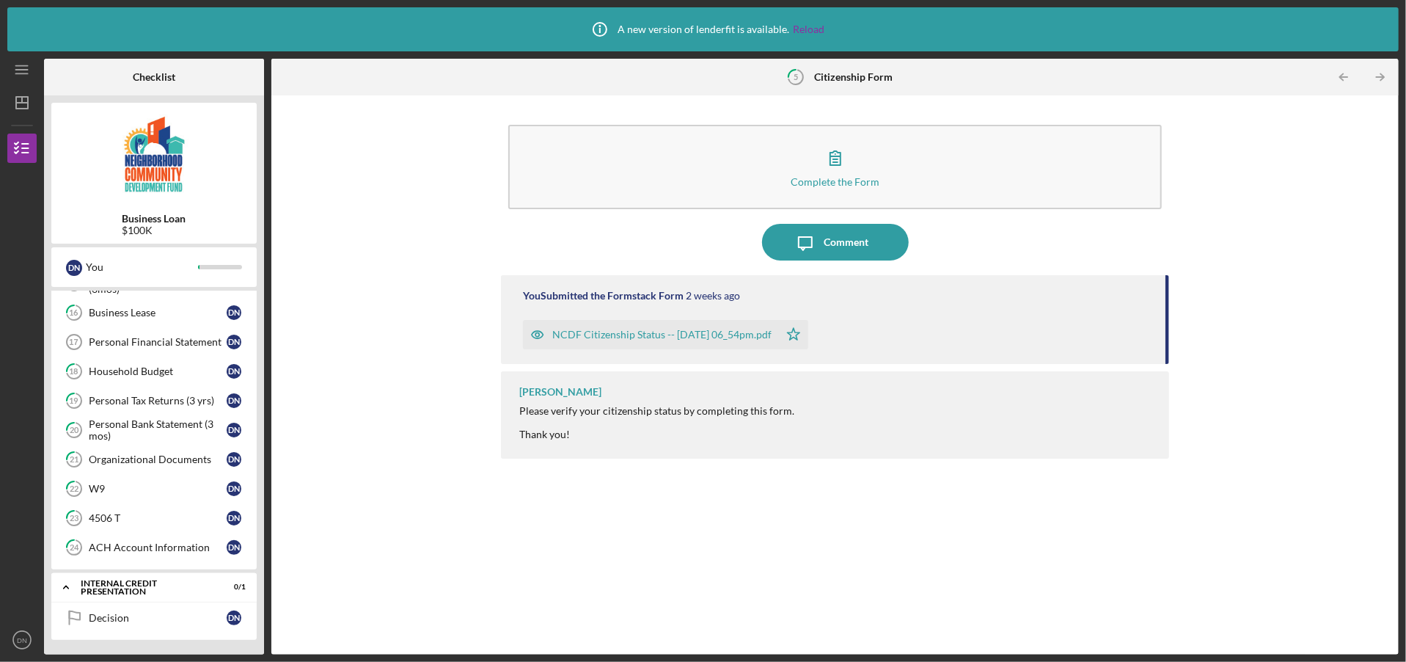
scroll to position [546, 0]
click at [136, 614] on div "Decision" at bounding box center [158, 618] width 138 height 12
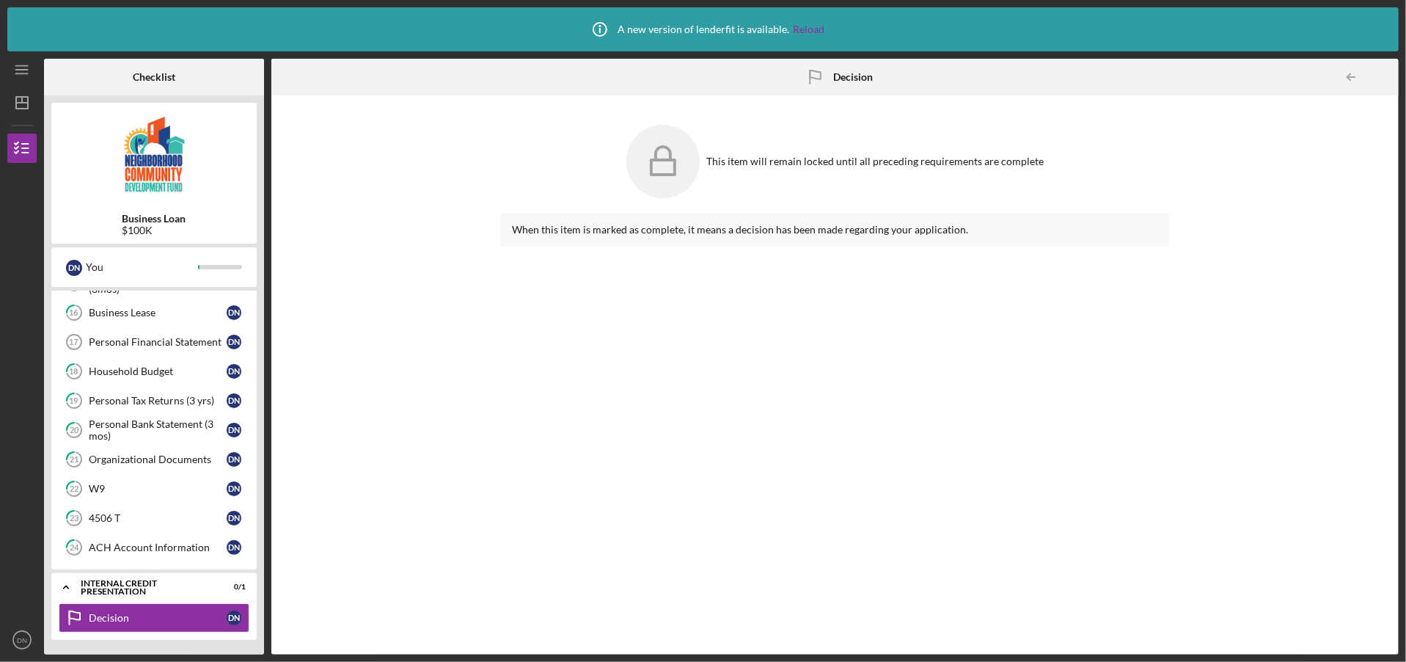
scroll to position [546, 0]
